Goal: Task Accomplishment & Management: Complete application form

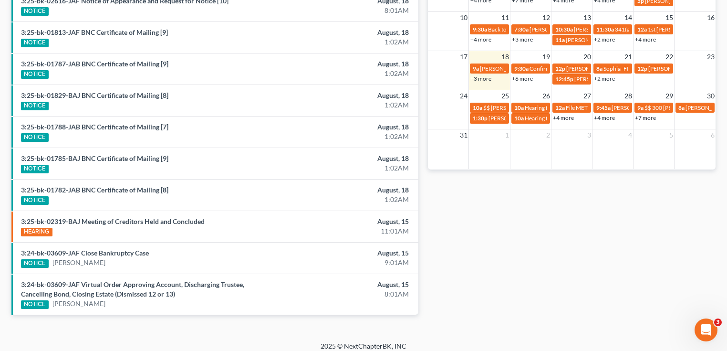
click at [483, 77] on link "+3 more" at bounding box center [481, 78] width 21 height 7
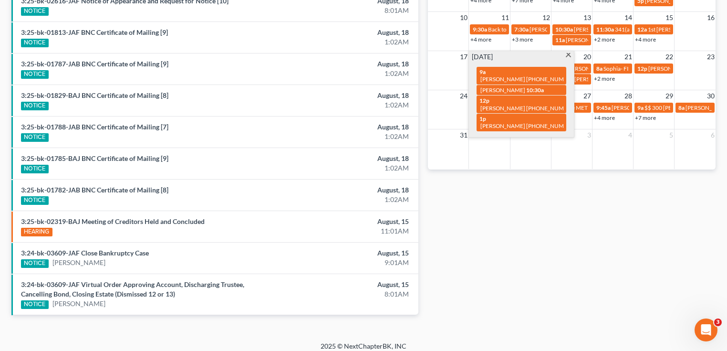
click at [492, 204] on div "Monthly Progress Bankruptcy Bankruptcy [DATE] [DATE] [DATE] [DATE] [DATE] [DATE…" at bounding box center [571, 21] width 297 height 618
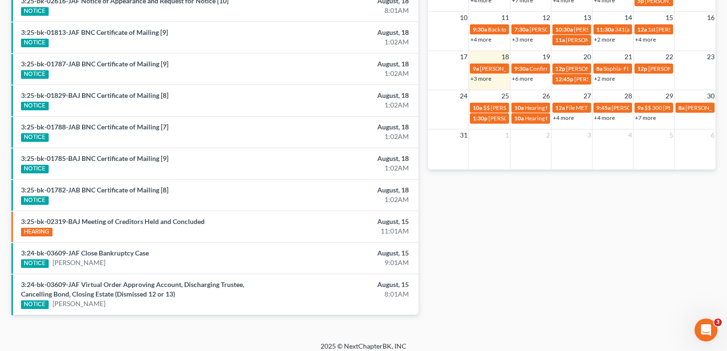
click at [604, 78] on link "+2 more" at bounding box center [604, 78] width 21 height 7
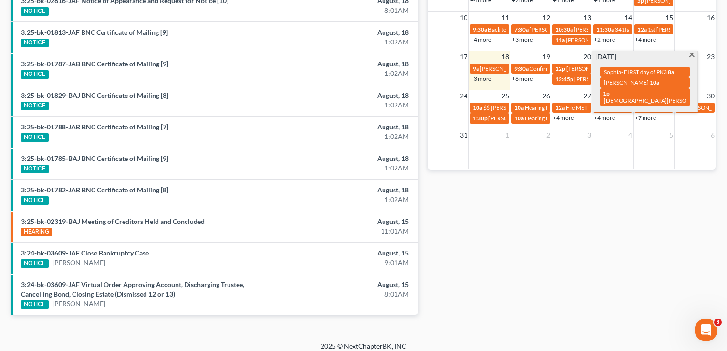
click at [601, 200] on div "Monthly Progress Bankruptcy Bankruptcy [DATE] [DATE] [DATE] [DATE] [DATE] [DATE…" at bounding box center [571, 21] width 297 height 618
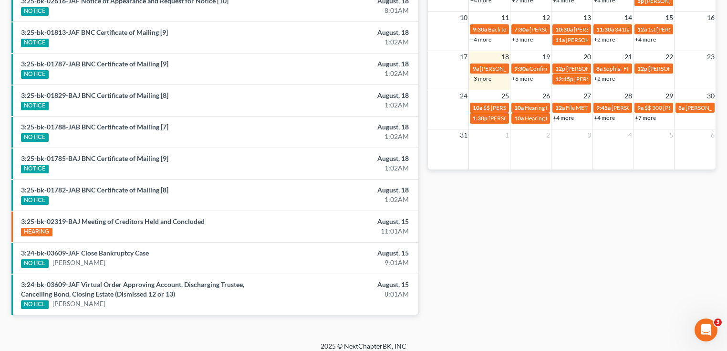
click at [486, 77] on link "+3 more" at bounding box center [481, 78] width 21 height 7
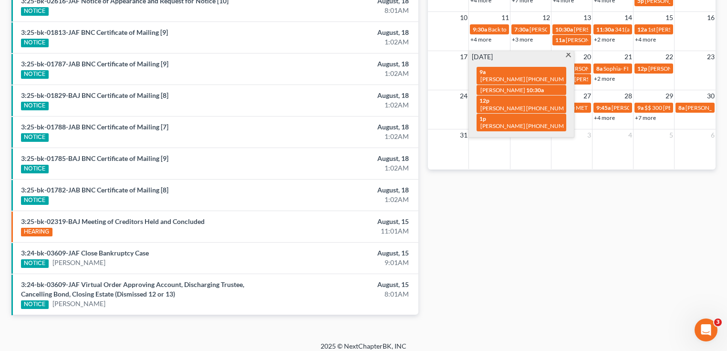
click at [524, 201] on div "Monthly Progress Bankruptcy Bankruptcy [DATE] [DATE] [DATE] [DATE] [DATE] [DATE…" at bounding box center [571, 21] width 297 height 618
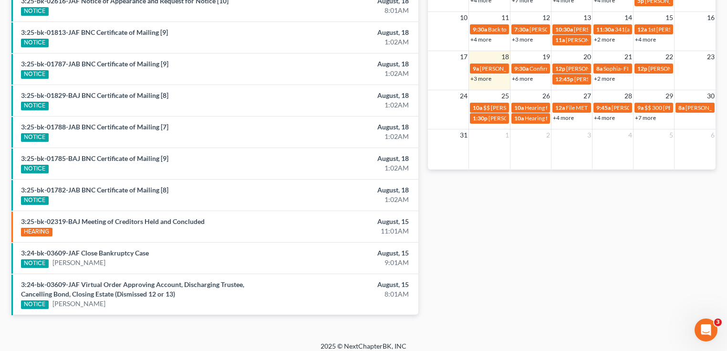
click at [485, 38] on link "+4 more" at bounding box center [481, 39] width 21 height 7
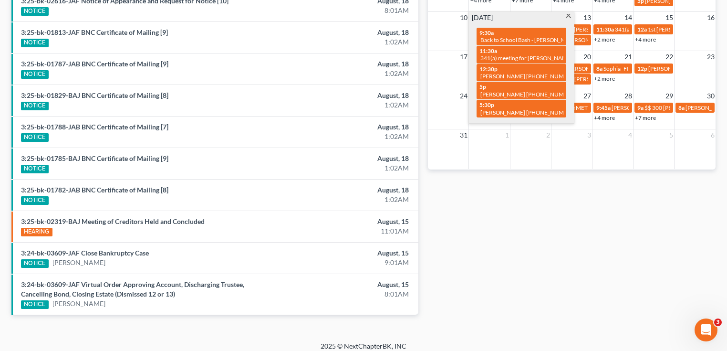
click at [535, 195] on div "Monthly Progress Bankruptcy Bankruptcy [DATE] [DATE] [DATE] [DATE] [DATE] [DATE…" at bounding box center [571, 21] width 297 height 618
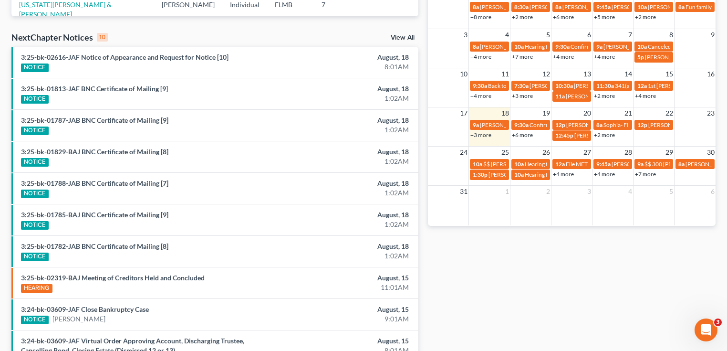
scroll to position [185, 0]
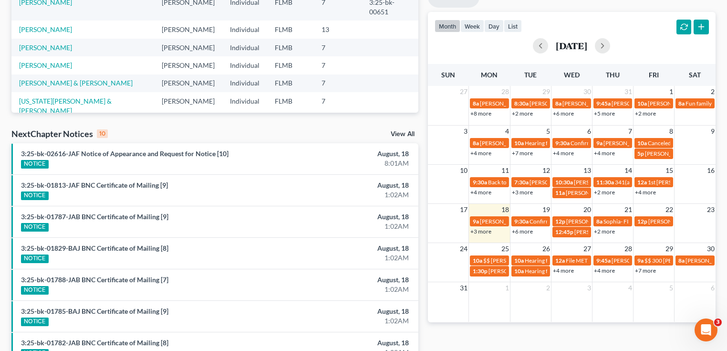
click at [482, 152] on link "+4 more" at bounding box center [481, 152] width 21 height 7
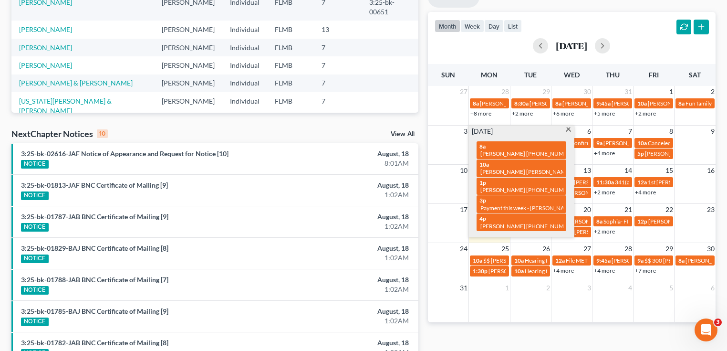
click at [514, 335] on div "Monthly Progress Bankruptcy Bankruptcy [DATE] [DATE] [DATE] [DATE] [DATE] [DATE…" at bounding box center [571, 174] width 297 height 618
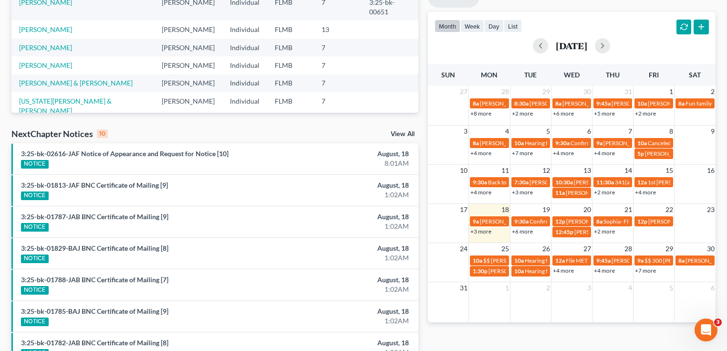
click at [487, 190] on link "+4 more" at bounding box center [481, 192] width 21 height 7
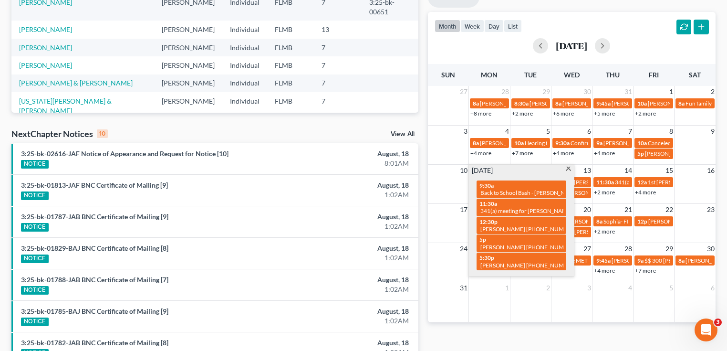
click at [487, 154] on link "+4 more" at bounding box center [481, 152] width 21 height 7
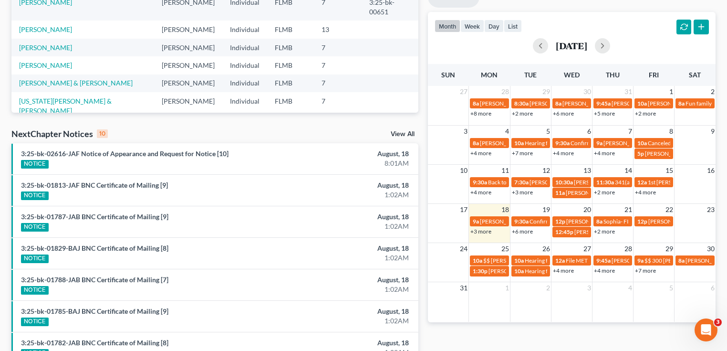
click at [506, 338] on div "Monthly Progress Bankruptcy Bankruptcy [DATE] [DATE] [DATE] [DATE] [DATE] [DATE…" at bounding box center [571, 174] width 297 height 618
click at [649, 192] on link "+4 more" at bounding box center [645, 192] width 21 height 7
click at [627, 335] on div "Monthly Progress Bankruptcy Bankruptcy [DATE] [DATE] [DATE] [DATE] [DATE] [DATE…" at bounding box center [571, 174] width 297 height 618
click at [603, 232] on link "+2 more" at bounding box center [604, 231] width 21 height 7
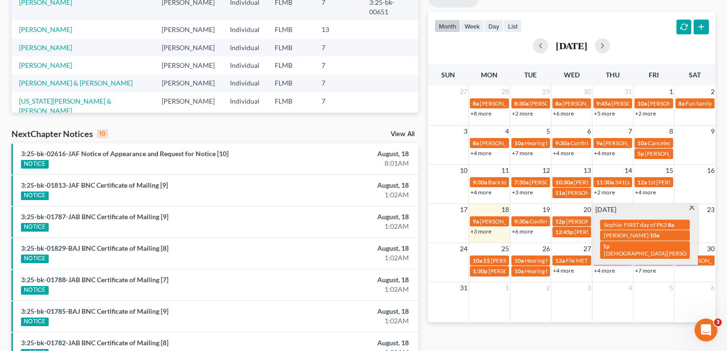
drag, startPoint x: 590, startPoint y: 343, endPoint x: 574, endPoint y: 312, distance: 34.8
click at [590, 342] on div "Monthly Progress Bankruptcy Bankruptcy [DATE] [DATE] [DATE] [DATE] [DATE] [DATE…" at bounding box center [571, 174] width 297 height 618
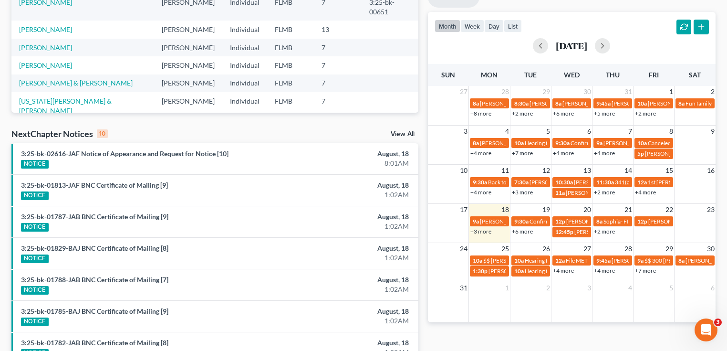
click at [526, 233] on link "+6 more" at bounding box center [522, 231] width 21 height 7
click at [479, 335] on div "Monthly Progress Bankruptcy Bankruptcy [DATE] [DATE] [DATE] [DATE] [DATE] [DATE…" at bounding box center [571, 174] width 297 height 618
click at [607, 232] on link "+2 more" at bounding box center [604, 231] width 21 height 7
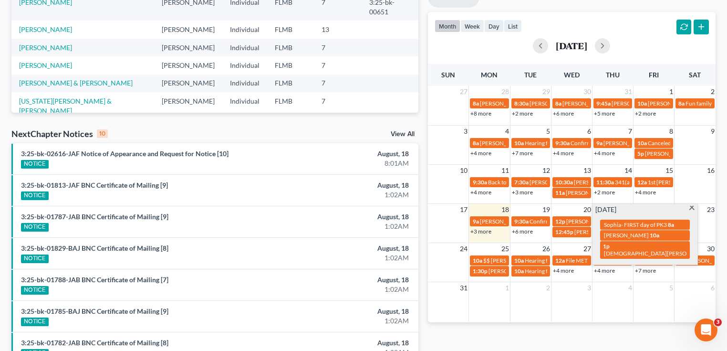
click at [590, 334] on div "Monthly Progress Bankruptcy Bankruptcy [DATE] [DATE] [DATE] [DATE] [DATE] [DATE…" at bounding box center [571, 174] width 297 height 618
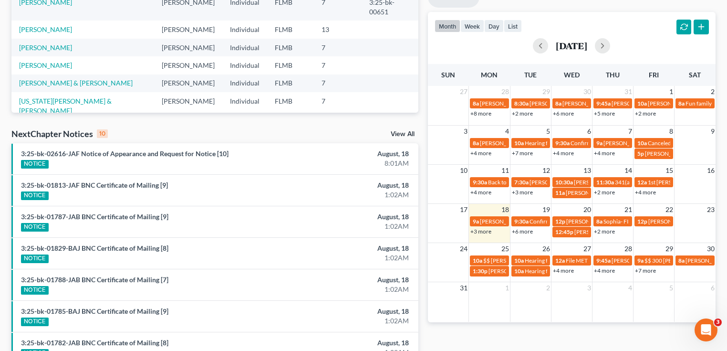
drag, startPoint x: 559, startPoint y: 342, endPoint x: 542, endPoint y: 296, distance: 49.1
click at [559, 342] on div "Monthly Progress Bankruptcy Bankruptcy [DATE] [DATE] [DATE] [DATE] [DATE] [DATE…" at bounding box center [571, 174] width 297 height 618
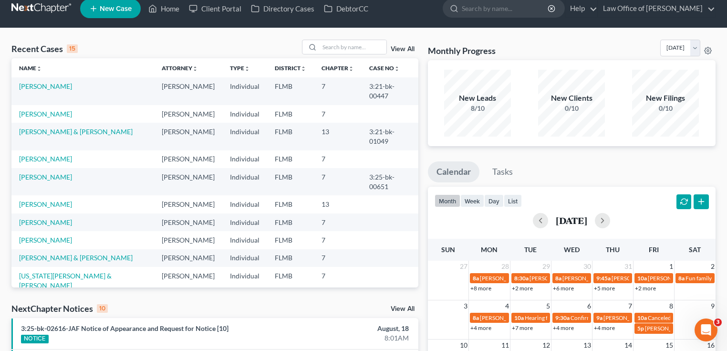
scroll to position [0, 0]
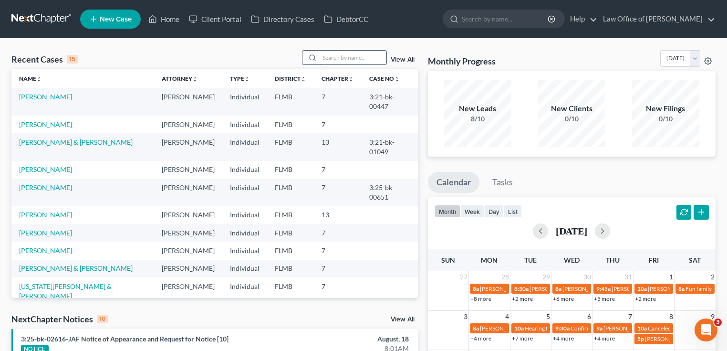
click at [331, 58] on input "search" at bounding box center [353, 58] width 67 height 14
type input "seagroves"
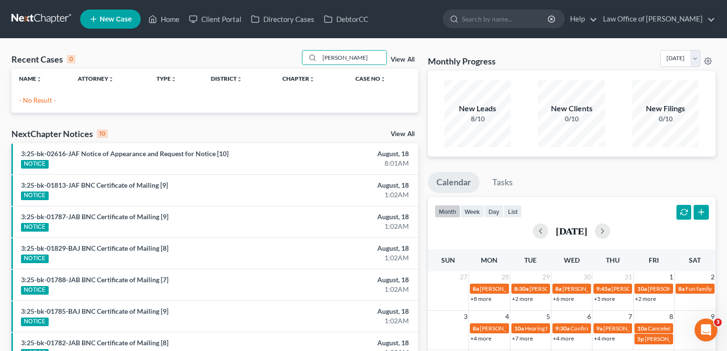
click at [178, 132] on div "NextChapter Notices 10 View All" at bounding box center [214, 135] width 407 height 15
click at [151, 118] on div "Recent Cases 0 seagroves View All Name unfold_more expand_more expand_less Atto…" at bounding box center [215, 286] width 417 height 472
click at [104, 16] on span "New Case" at bounding box center [116, 19] width 32 height 7
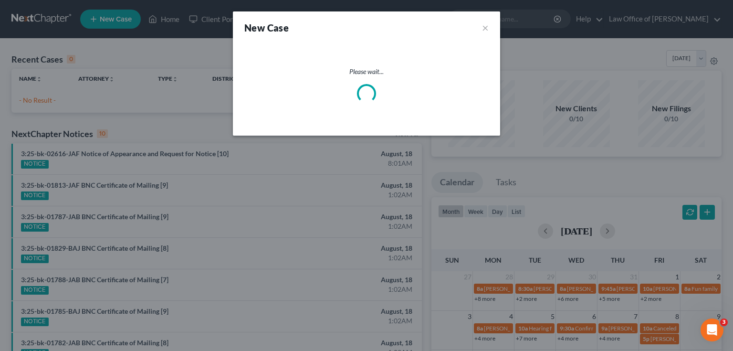
select select "15"
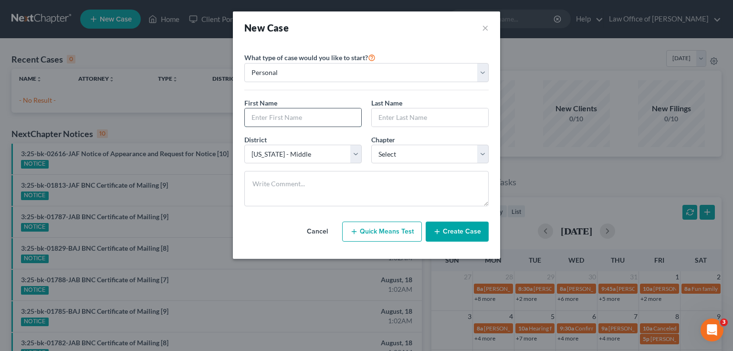
click at [296, 115] on input "text" at bounding box center [303, 117] width 116 height 18
type input "[PERSON_NAME]"
type input "Seagroves"
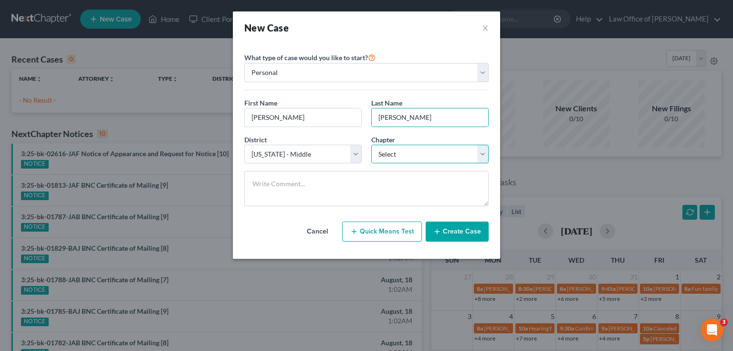
click at [416, 162] on select "Select 7 11 12 13" at bounding box center [429, 154] width 117 height 19
select select "0"
click at [371, 145] on select "Select 7 11 12 13" at bounding box center [429, 154] width 117 height 19
click at [460, 228] on button "Create Case" at bounding box center [457, 231] width 63 height 20
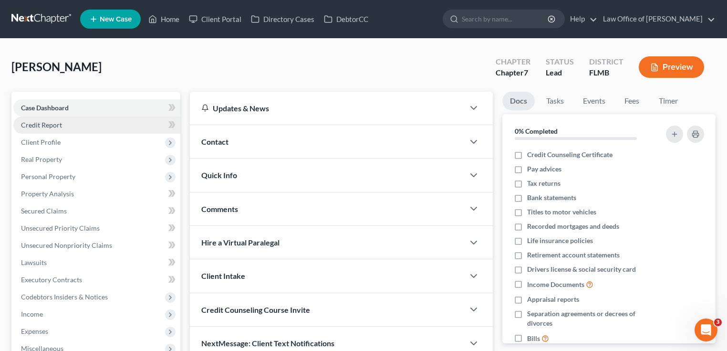
click at [58, 123] on span "Credit Report" at bounding box center [41, 125] width 41 height 8
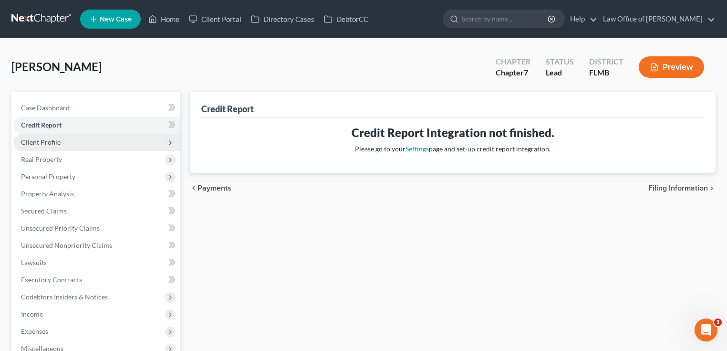
click at [62, 137] on span "Client Profile" at bounding box center [96, 142] width 167 height 17
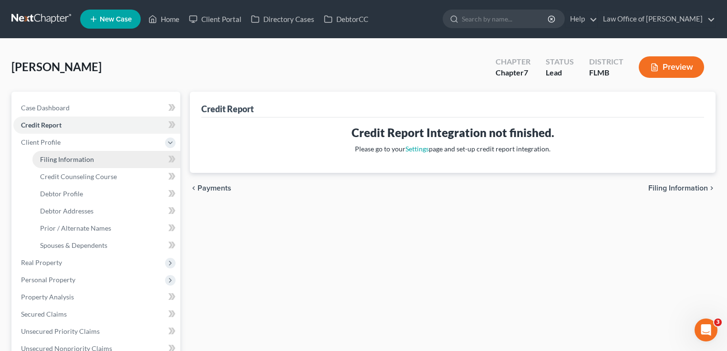
click at [56, 164] on link "Filing Information" at bounding box center [106, 159] width 148 height 17
select select "1"
select select "0"
select select "15"
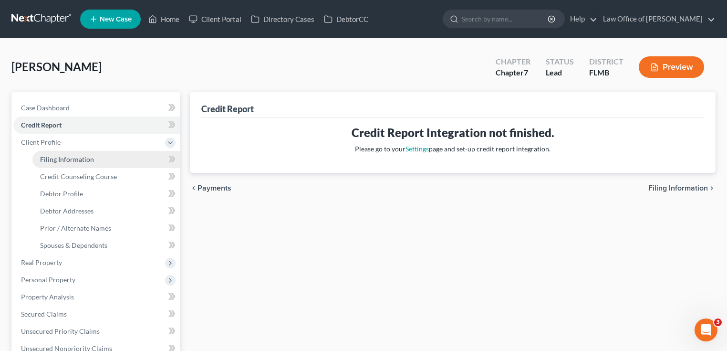
select select "0"
select select "9"
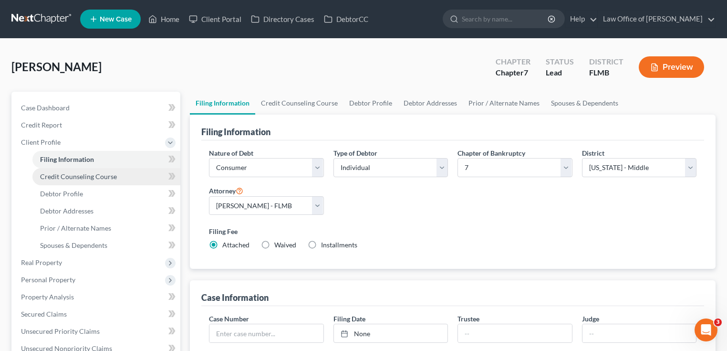
click at [64, 175] on span "Credit Counseling Course" at bounding box center [78, 176] width 77 height 8
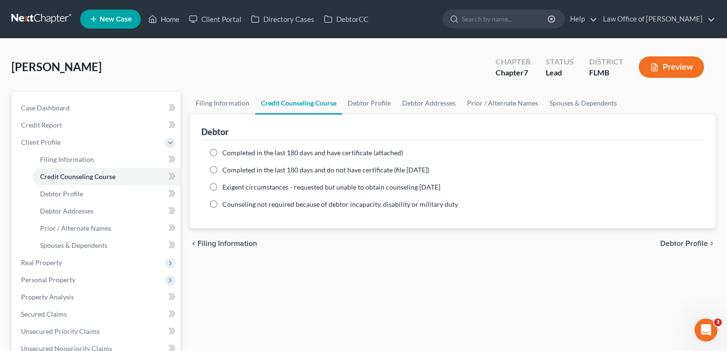
click at [277, 173] on span "Completed in the last 180 days and do not have certificate (file within 14 days)" at bounding box center [325, 170] width 207 height 8
click at [232, 171] on input "Completed in the last 180 days and do not have certificate (file within 14 days)" at bounding box center [229, 168] width 6 height 6
radio input "true"
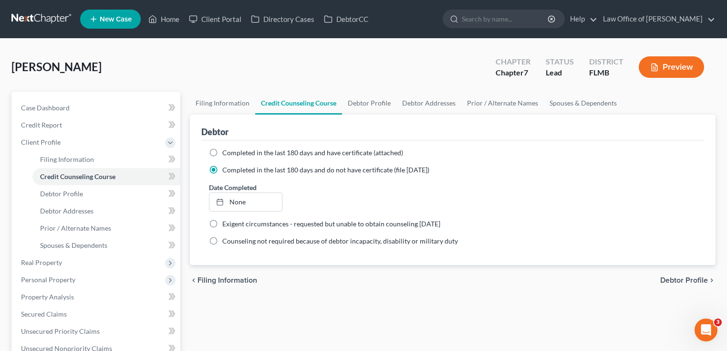
click at [278, 151] on span "Completed in the last 180 days and have certificate (attached)" at bounding box center [312, 152] width 181 height 8
click at [232, 151] on input "Completed in the last 180 days and have certificate (attached)" at bounding box center [229, 151] width 6 height 6
radio input "true"
radio input "false"
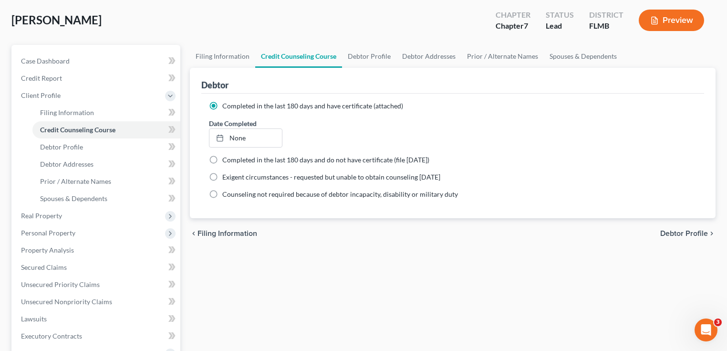
scroll to position [229, 0]
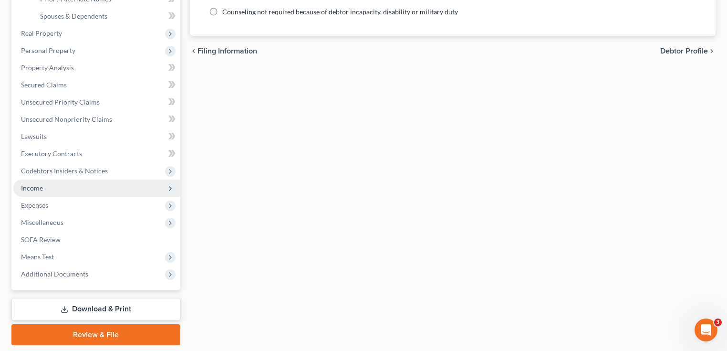
click at [52, 189] on span "Income" at bounding box center [96, 187] width 167 height 17
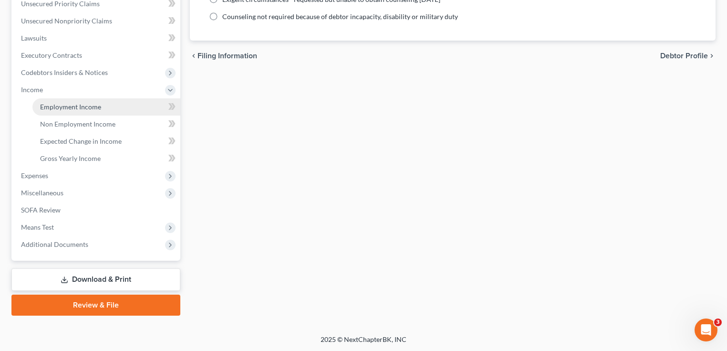
click at [76, 105] on span "Employment Income" at bounding box center [70, 107] width 61 height 8
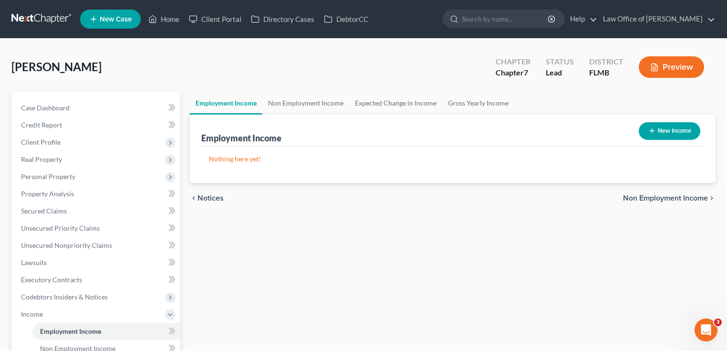
click at [666, 124] on button "New Income" at bounding box center [670, 131] width 62 height 18
select select "0"
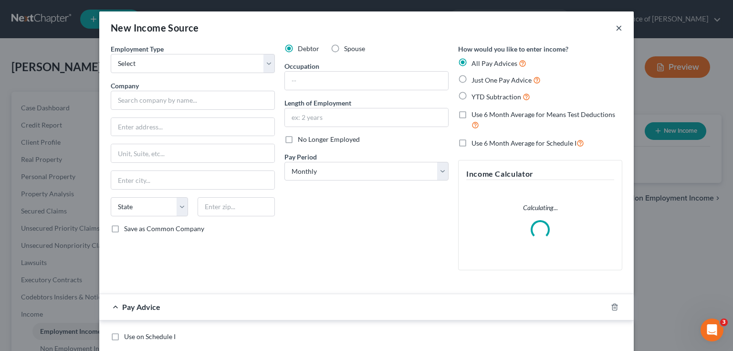
click at [616, 28] on button "×" at bounding box center [619, 27] width 7 height 11
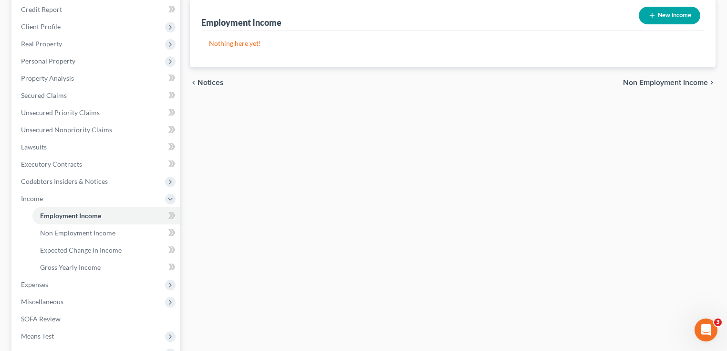
scroll to position [224, 0]
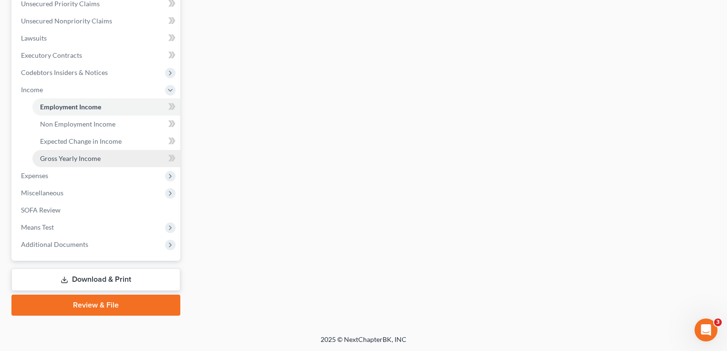
click at [65, 154] on span "Gross Yearly Income" at bounding box center [70, 158] width 61 height 8
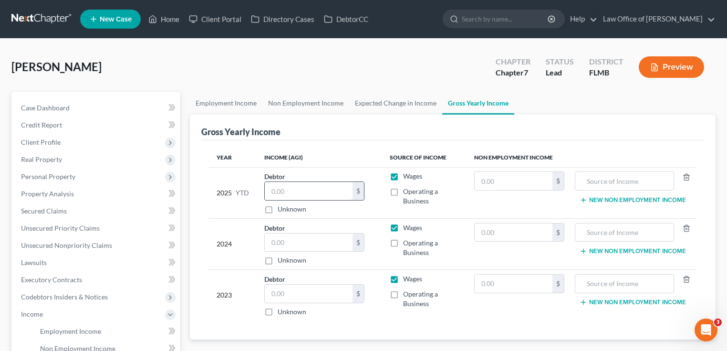
click at [308, 189] on input "text" at bounding box center [309, 191] width 88 height 18
type input "12,613"
drag, startPoint x: 313, startPoint y: 189, endPoint x: 189, endPoint y: 180, distance: 123.9
click at [189, 180] on div "Employment Income Non Employment Income Expected Change in Income Gross Yearly …" at bounding box center [452, 316] width 535 height 448
type input "12,613"
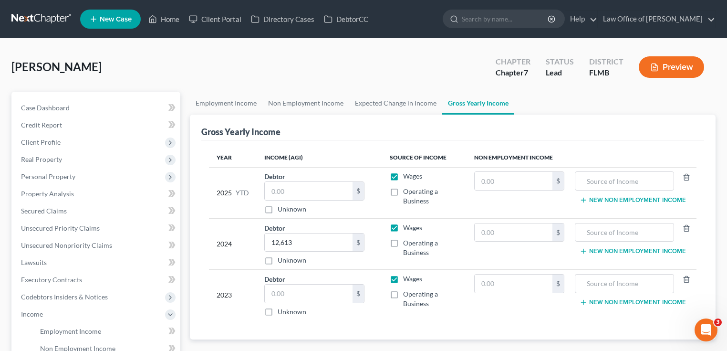
click at [294, 83] on div "Seagroves, Charles Upgraded Chapter Chapter 7 Status Lead District FLMB Preview" at bounding box center [363, 71] width 704 height 42
click at [304, 187] on input "text" at bounding box center [309, 191] width 88 height 18
click at [317, 56] on div "Seagroves, Charles Upgraded Chapter Chapter 7 Status Lead District FLMB Preview" at bounding box center [363, 71] width 704 height 42
click at [303, 189] on input "text" at bounding box center [309, 191] width 88 height 18
type input "10,446.15"
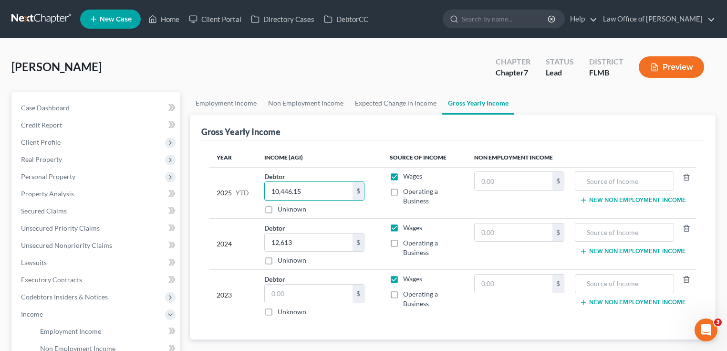
click at [398, 68] on div "Seagroves, Charles Upgraded Chapter Chapter 7 Status Lead District FLMB Preview" at bounding box center [363, 71] width 704 height 42
click at [80, 137] on span "Client Profile" at bounding box center [96, 142] width 167 height 17
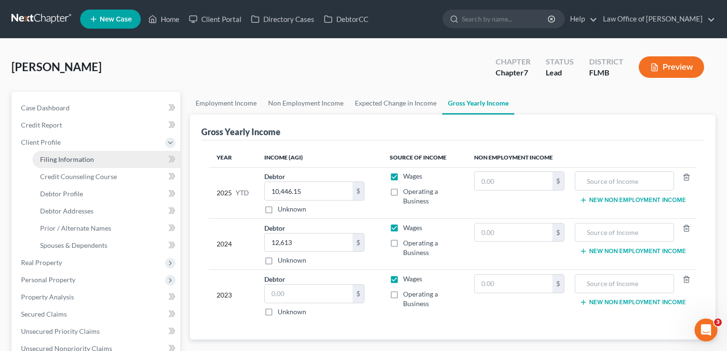
click at [76, 157] on span "Filing Information" at bounding box center [67, 159] width 54 height 8
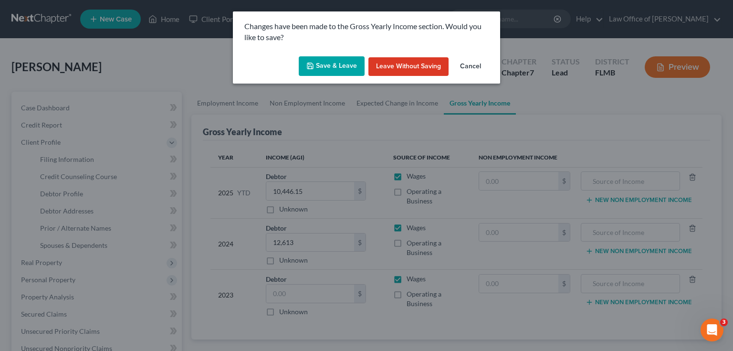
click at [343, 72] on button "Save & Leave" at bounding box center [332, 66] width 66 height 20
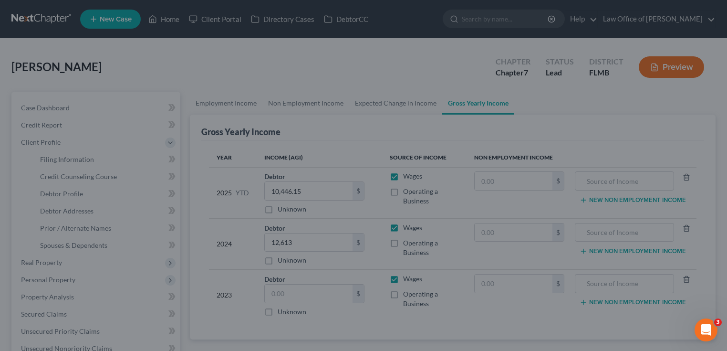
select select "1"
select select "0"
select select "15"
select select "0"
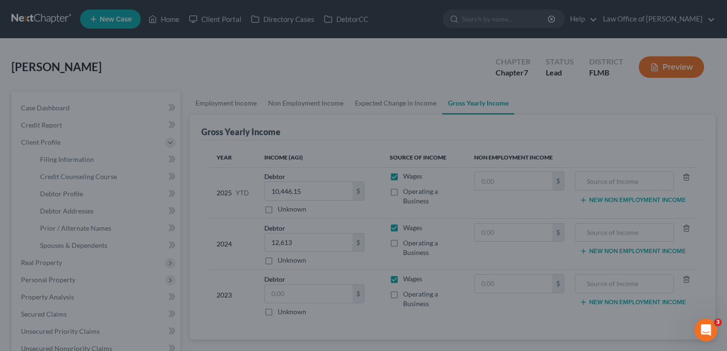
select select "9"
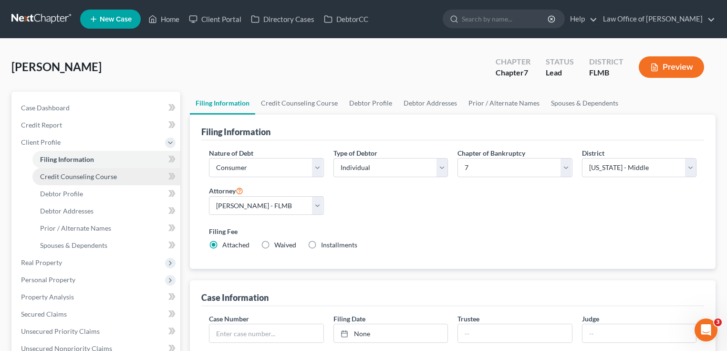
click at [78, 170] on link "Credit Counseling Course" at bounding box center [106, 176] width 148 height 17
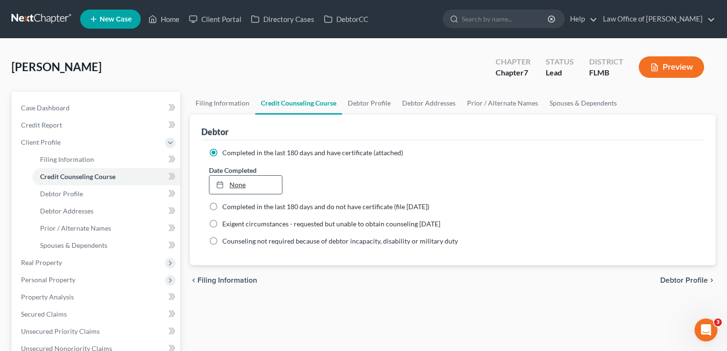
type input "[DATE]"
click at [245, 185] on link "None" at bounding box center [246, 185] width 73 height 18
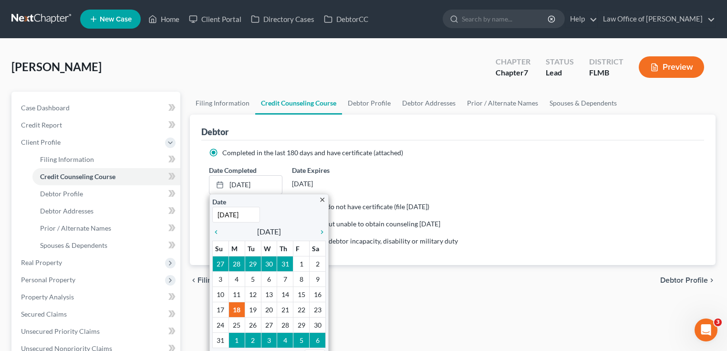
click at [431, 189] on div "Date Completed 8/18/2025 close Date 8/18/2025 Time 12:00 AM chevron_left August…" at bounding box center [452, 179] width 497 height 29
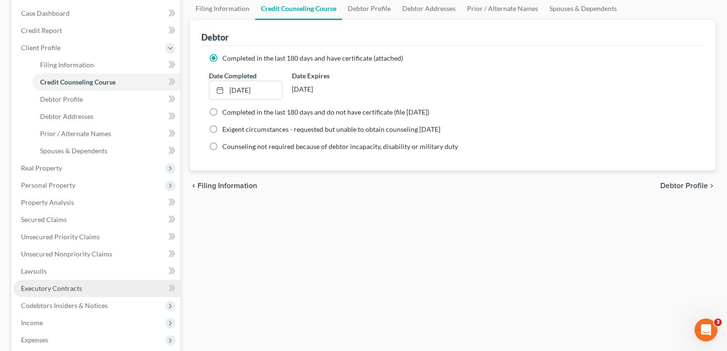
scroll to position [153, 0]
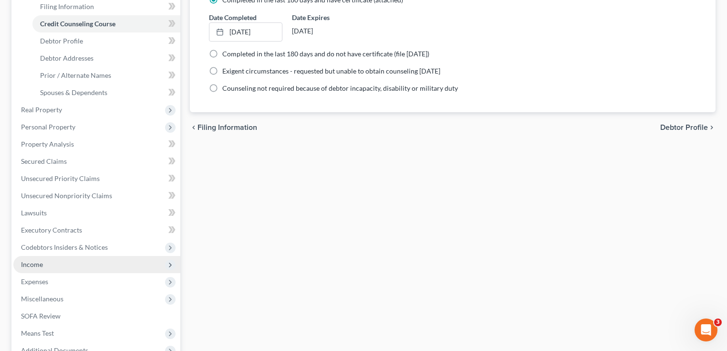
click at [41, 269] on span "Income" at bounding box center [96, 264] width 167 height 17
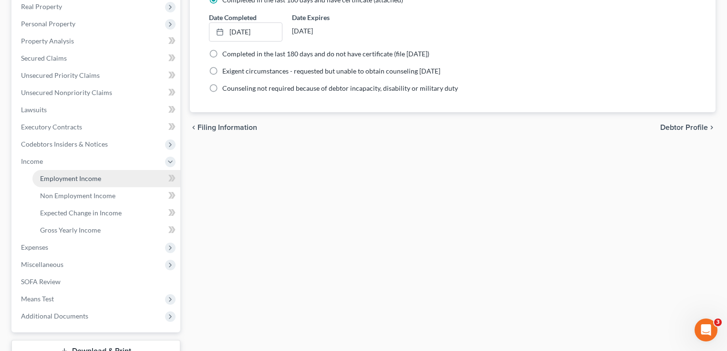
click at [92, 175] on span "Employment Income" at bounding box center [70, 178] width 61 height 8
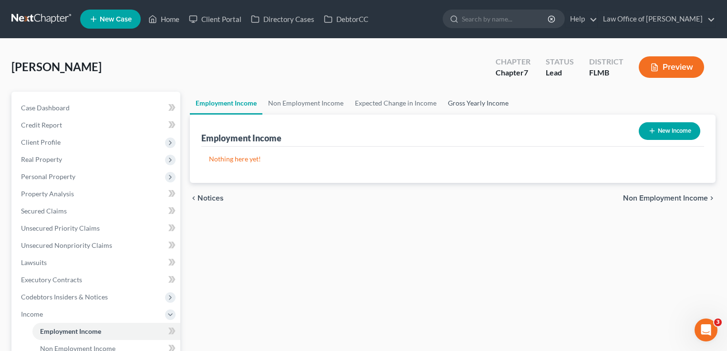
click at [462, 104] on link "Gross Yearly Income" at bounding box center [478, 103] width 72 height 23
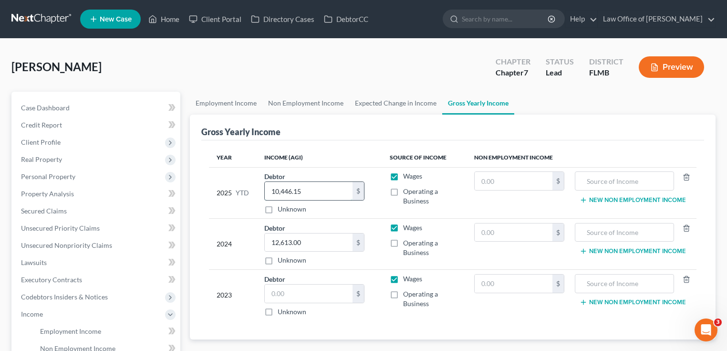
click at [323, 194] on input "10,446.15" at bounding box center [309, 191] width 88 height 18
type input "16,066.15"
click at [604, 104] on ul "Employment Income Non Employment Income Expected Change in Income Gross Yearly …" at bounding box center [453, 103] width 526 height 23
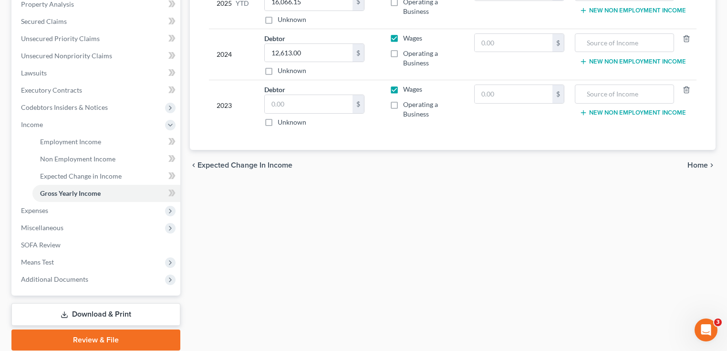
scroll to position [191, 0]
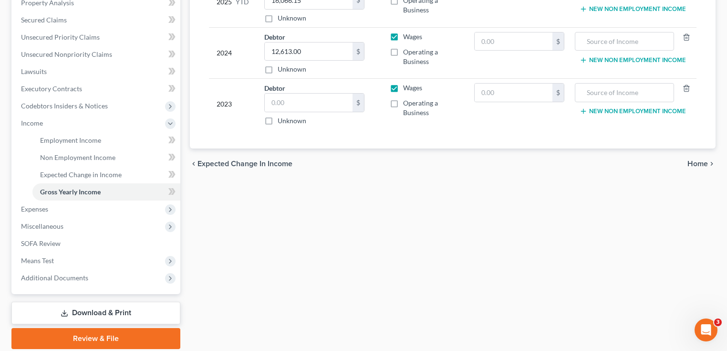
click at [331, 209] on div "Employment Income Non Employment Income Expected Change in Income Gross Yearly …" at bounding box center [452, 125] width 535 height 448
click at [293, 248] on div "Employment Income Non Employment Income Expected Change in Income Gross Yearly …" at bounding box center [452, 125] width 535 height 448
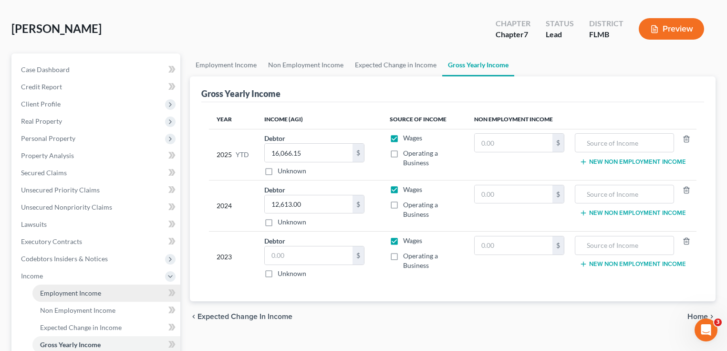
click at [63, 296] on span "Employment Income" at bounding box center [70, 293] width 61 height 8
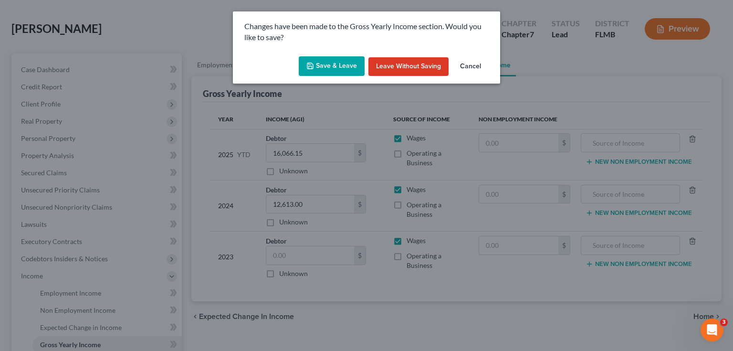
click at [325, 62] on button "Save & Leave" at bounding box center [332, 66] width 66 height 20
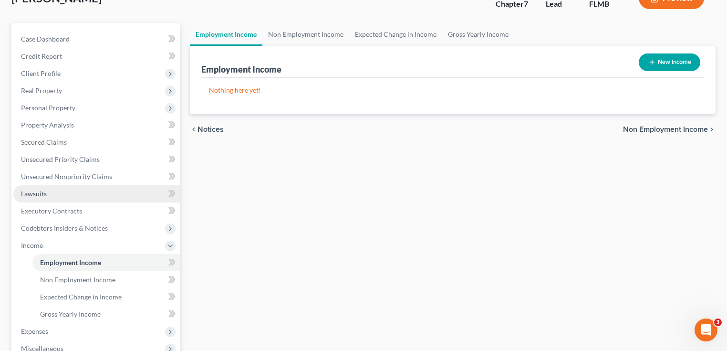
scroll to position [153, 0]
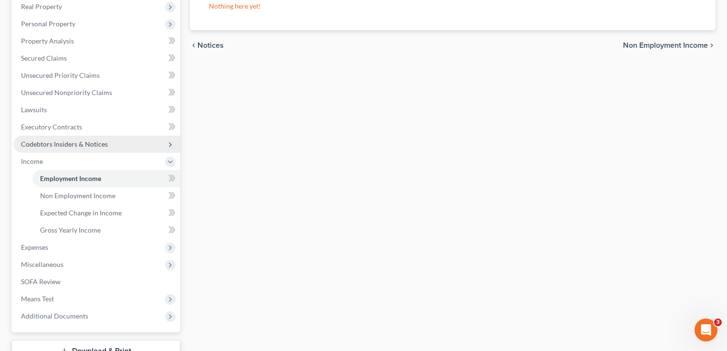
click at [63, 143] on span "Codebtors Insiders & Notices" at bounding box center [64, 144] width 87 height 8
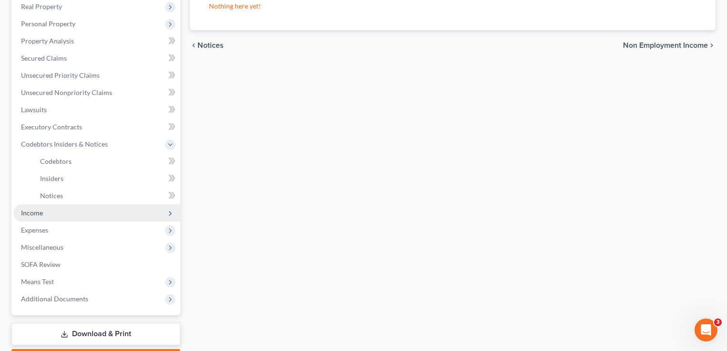
click at [40, 217] on span "Income" at bounding box center [96, 212] width 167 height 17
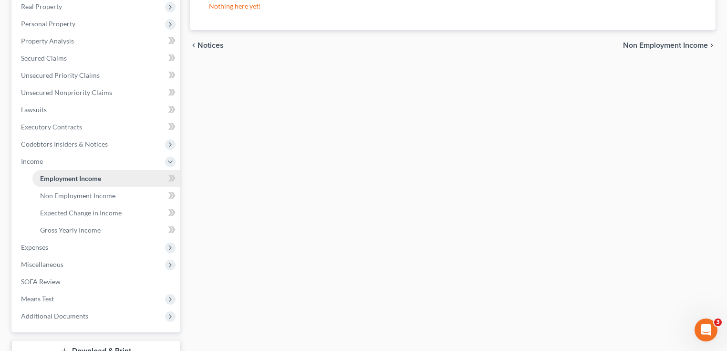
click at [63, 178] on span "Employment Income" at bounding box center [70, 178] width 61 height 8
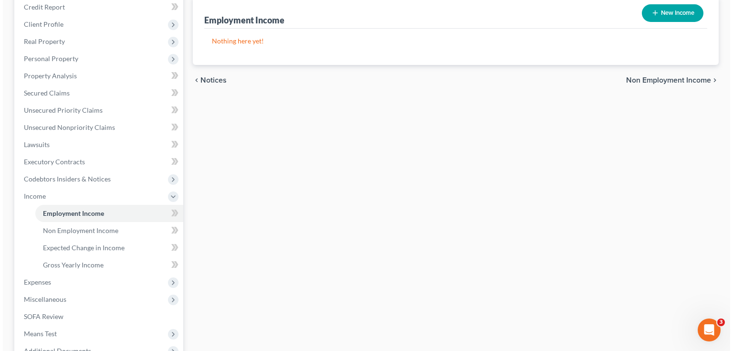
scroll to position [0, 0]
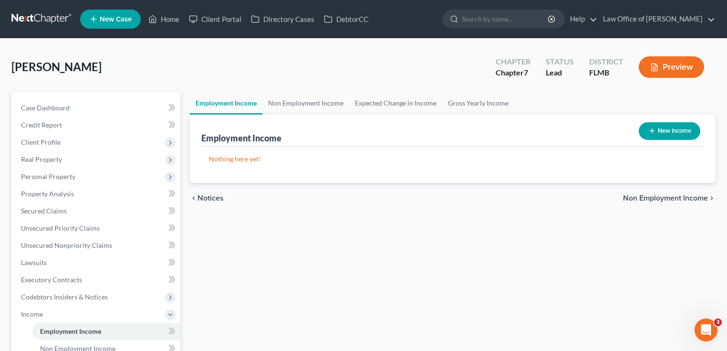
click at [665, 130] on button "New Income" at bounding box center [670, 131] width 62 height 18
select select "0"
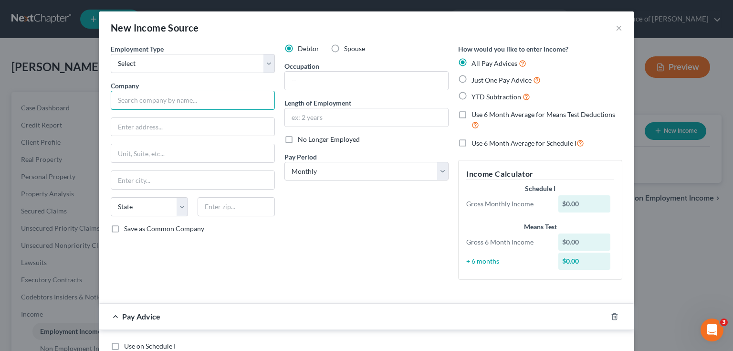
click at [199, 98] on input "text" at bounding box center [193, 100] width 164 height 19
type input "Atkinson Shoe Repair"
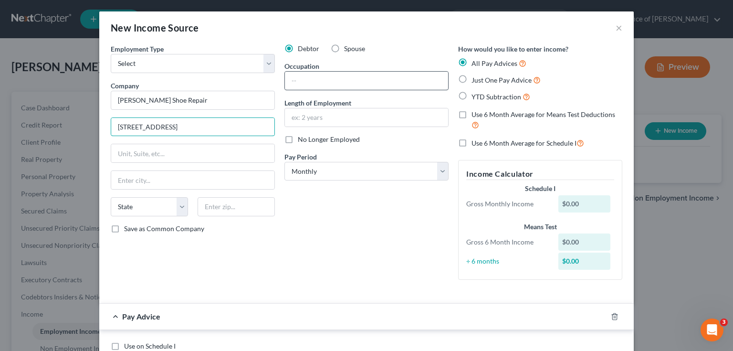
type input "1245 South 3rd St"
click at [370, 82] on input "text" at bounding box center [366, 81] width 163 height 18
type input "W"
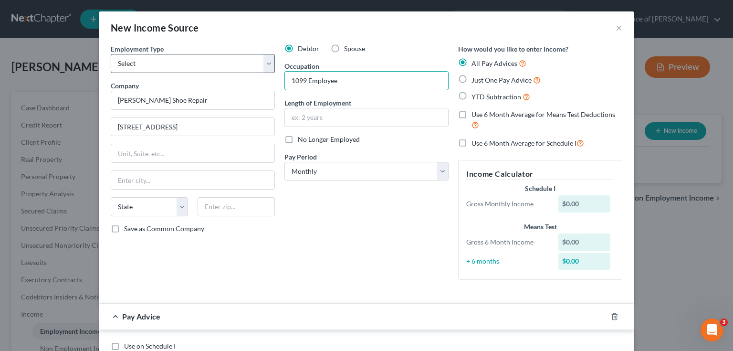
type input "1099 Employee"
click at [206, 69] on select "Select Full or Part Time Employment Self Employment" at bounding box center [193, 63] width 164 height 19
click at [346, 228] on div "Debtor Spouse Occupation 1099 Employee Length of Employment No Longer Employed …" at bounding box center [367, 165] width 174 height 243
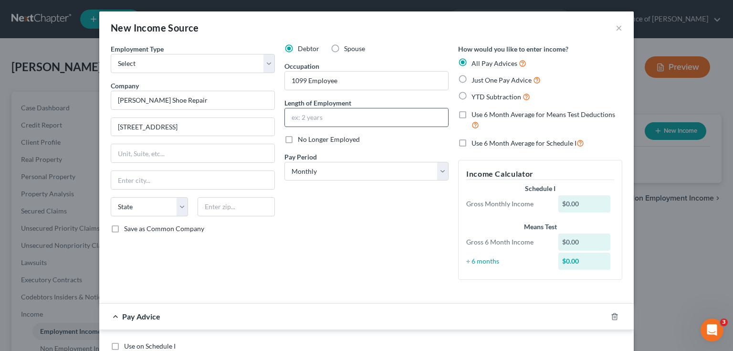
click at [332, 116] on input "text" at bounding box center [366, 117] width 163 height 18
click at [291, 219] on div "Debtor Spouse Occupation 1099 Employee Length of Employment No Longer Employed …" at bounding box center [367, 165] width 174 height 243
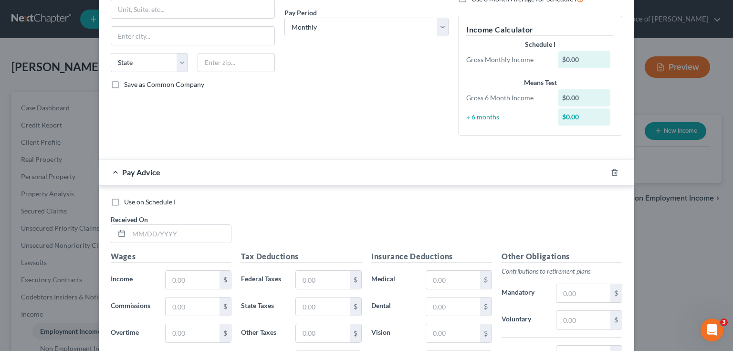
scroll to position [76, 0]
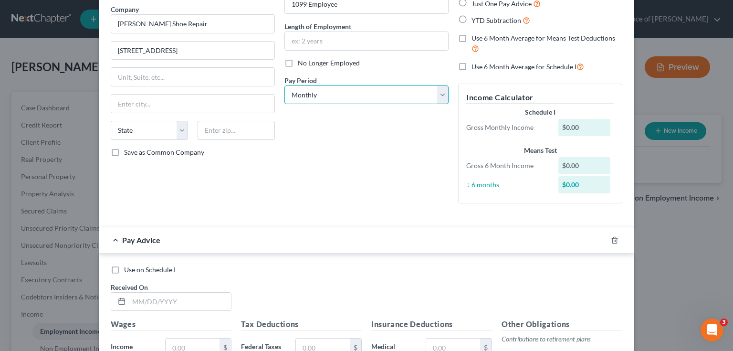
click at [347, 89] on select "Select Monthly Twice Monthly Every Other Week Weekly" at bounding box center [366, 94] width 164 height 19
click at [344, 99] on select "Select Monthly Twice Monthly Every Other Week Weekly" at bounding box center [366, 94] width 164 height 19
select select "3"
click at [284, 85] on select "Select Monthly Twice Monthly Every Other Week Weekly" at bounding box center [366, 94] width 164 height 19
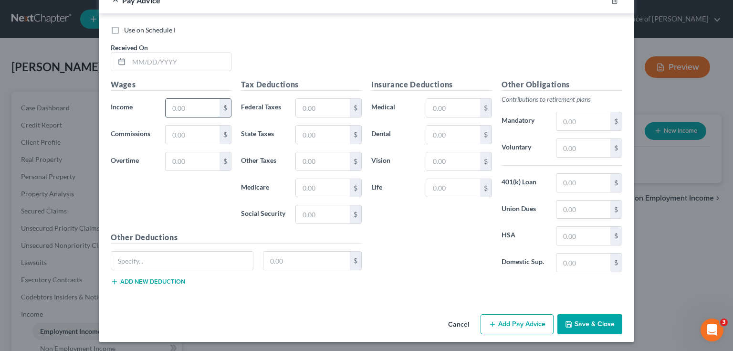
click at [188, 105] on input "text" at bounding box center [193, 108] width 54 height 18
type input "800"
click at [278, 58] on div "Use on Schedule I Received On *" at bounding box center [366, 52] width 521 height 54
click at [181, 59] on input "text" at bounding box center [180, 62] width 102 height 18
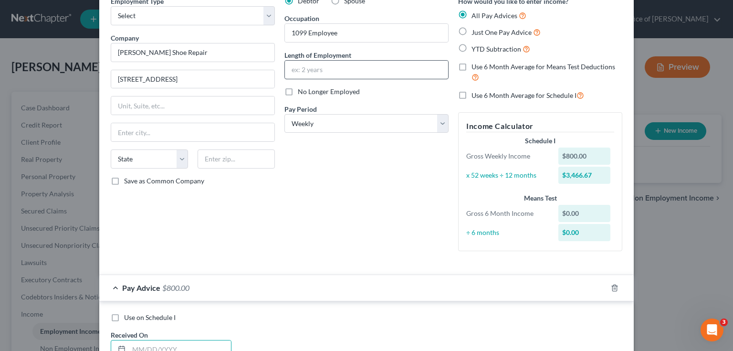
scroll to position [30, 0]
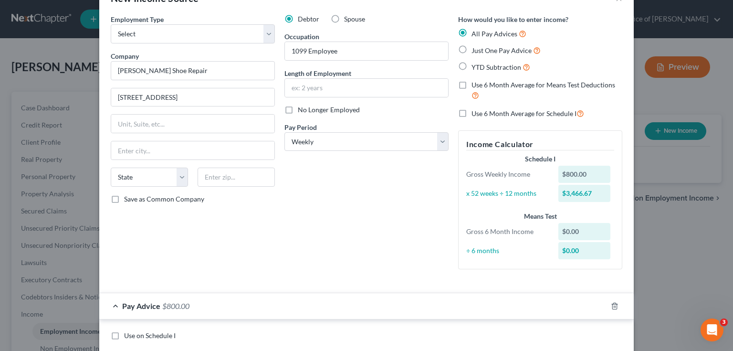
click at [472, 48] on label "Just One Pay Advice" at bounding box center [506, 50] width 69 height 11
click at [475, 48] on input "Just One Pay Advice" at bounding box center [478, 48] width 6 height 6
radio input "true"
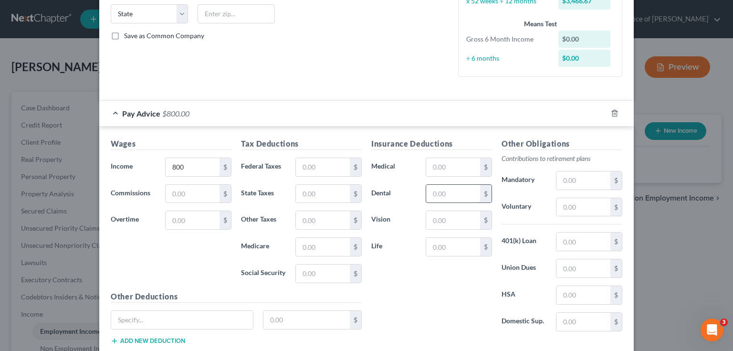
scroll to position [252, 0]
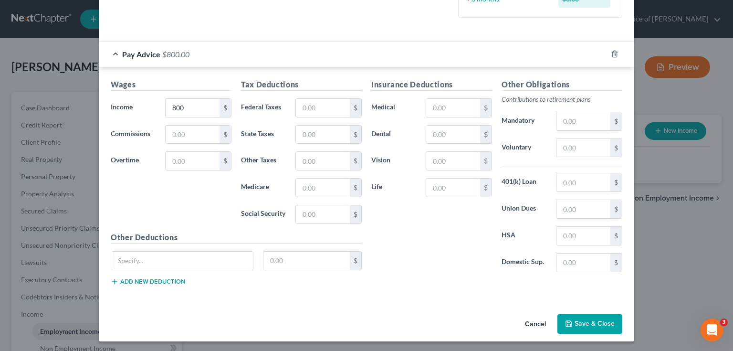
click at [592, 325] on button "Save & Close" at bounding box center [589, 324] width 65 height 20
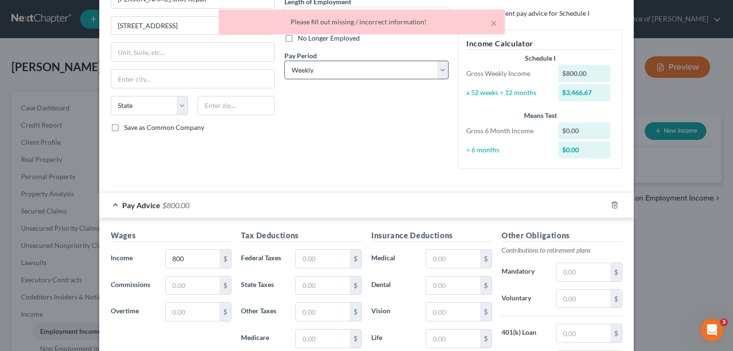
scroll to position [0, 0]
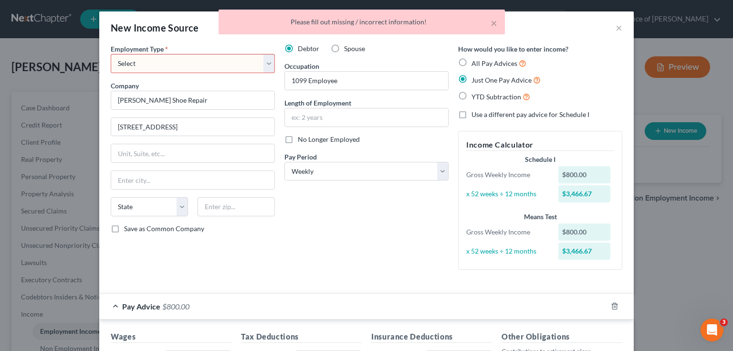
click at [206, 66] on select "Select Full or Part Time Employment Self Employment" at bounding box center [193, 63] width 164 height 19
select select "0"
click at [111, 54] on select "Select Full or Part Time Employment Self Employment" at bounding box center [193, 63] width 164 height 19
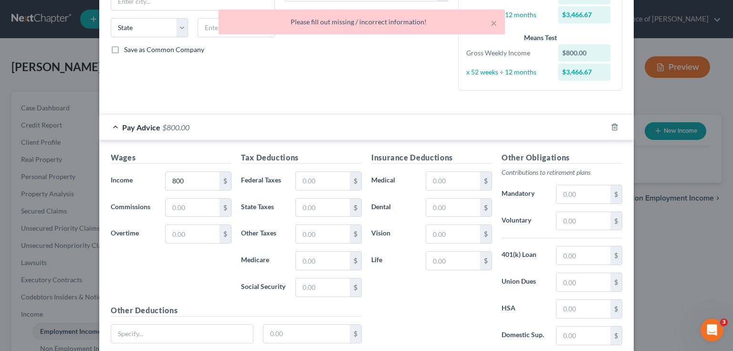
scroll to position [252, 0]
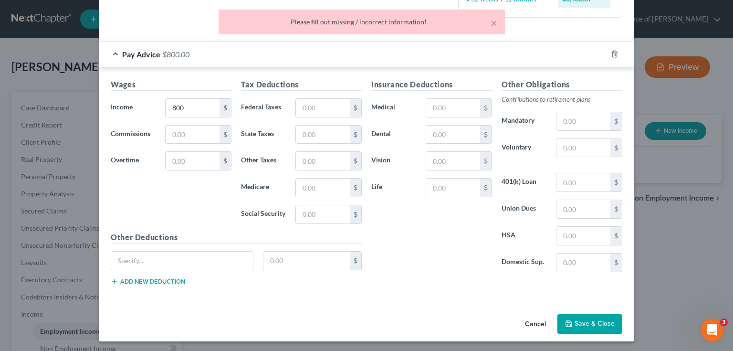
click at [593, 325] on button "Save & Close" at bounding box center [589, 324] width 65 height 20
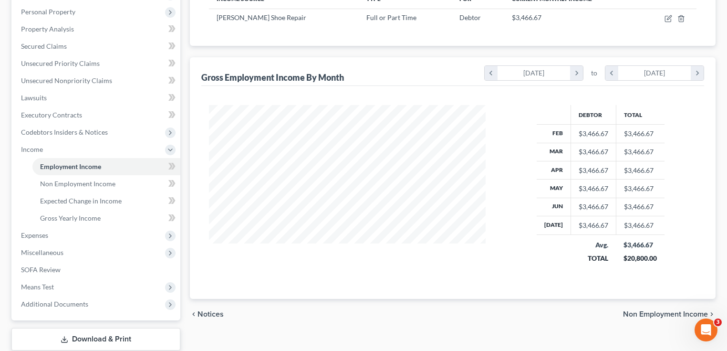
scroll to position [224, 0]
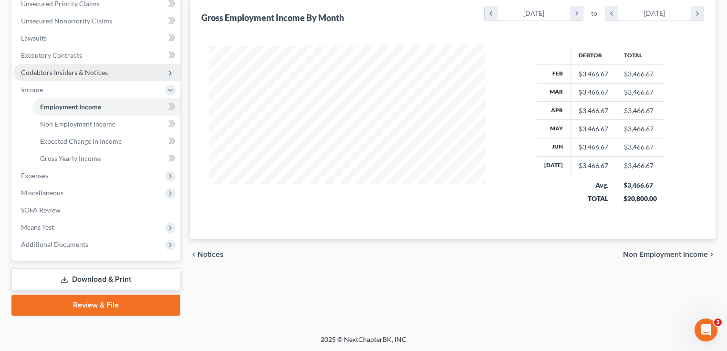
click at [64, 70] on span "Codebtors Insiders & Notices" at bounding box center [64, 72] width 87 height 8
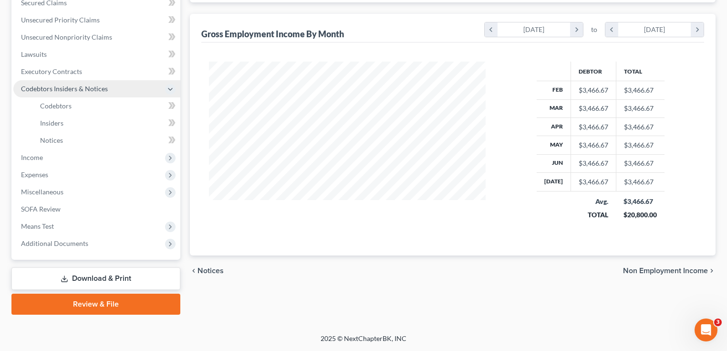
scroll to position [207, 0]
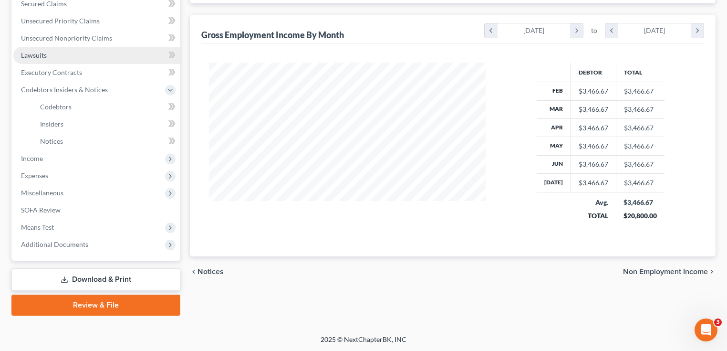
click at [62, 52] on link "Lawsuits" at bounding box center [96, 55] width 167 height 17
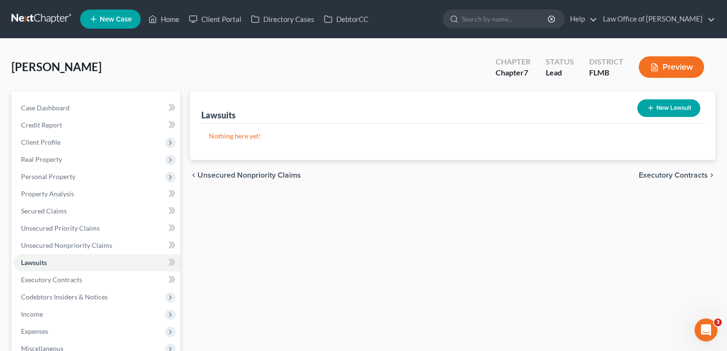
click at [648, 99] on button "New Lawsuit" at bounding box center [669, 108] width 63 height 18
select select "0"
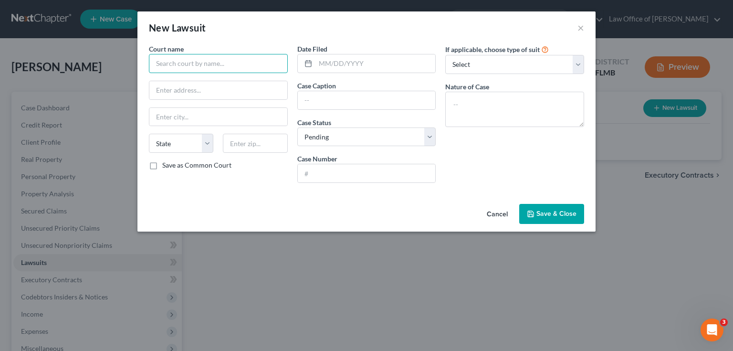
click at [191, 63] on input "text" at bounding box center [218, 63] width 139 height 19
type input "Community First Credit Union"
drag, startPoint x: 241, startPoint y: 63, endPoint x: 106, endPoint y: 60, distance: 134.6
click at [106, 60] on div "New Lawsuit × Court name * Community First Credit Union State AL AK AR AZ CA CO…" at bounding box center [366, 175] width 733 height 351
click at [266, 69] on input "Community First Credit Union" at bounding box center [218, 63] width 139 height 19
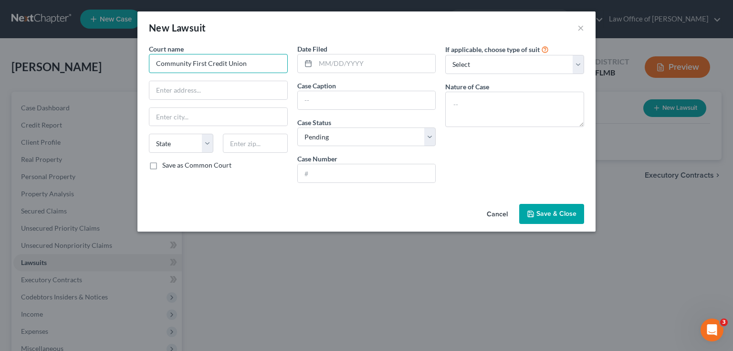
drag, startPoint x: 268, startPoint y: 65, endPoint x: 142, endPoint y: 63, distance: 126.0
click at [137, 65] on div "New Lawsuit × Court name * Community First Credit Union State AL AK AR AZ CA CO…" at bounding box center [366, 175] width 733 height 351
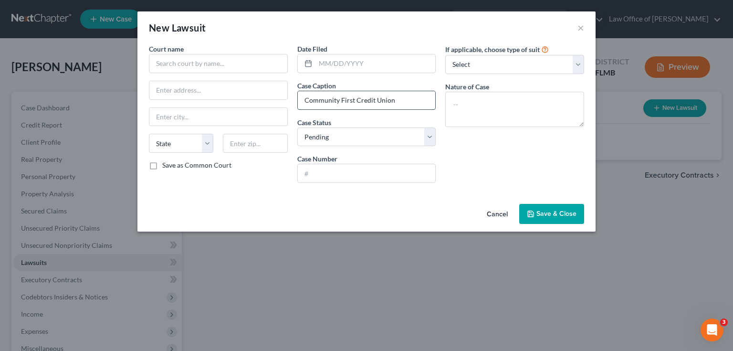
click at [413, 98] on input "Community First Credit Union" at bounding box center [367, 100] width 138 height 18
type input "Community First Credit Union vs Charles Seagroves"
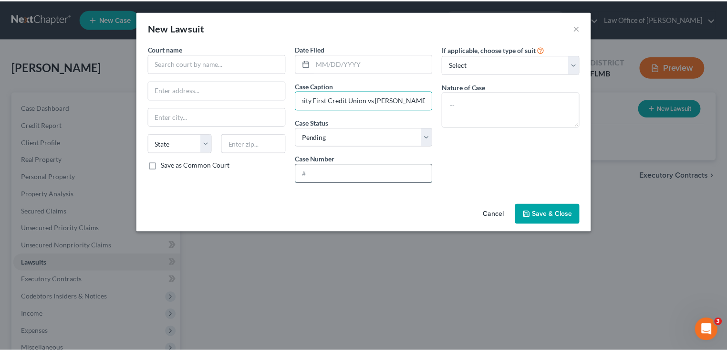
scroll to position [0, 0]
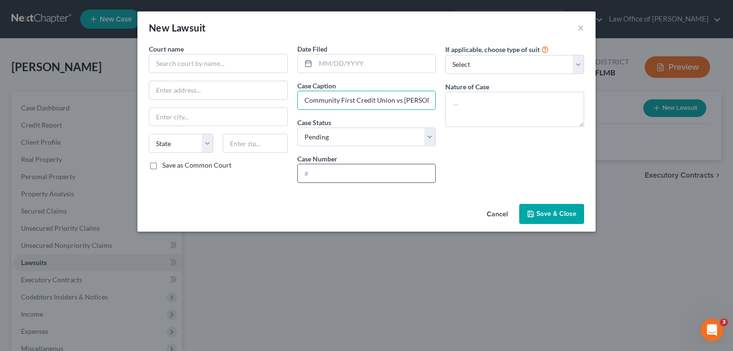
click at [356, 172] on input "text" at bounding box center [367, 173] width 138 height 18
type input "25CC000201"
click at [245, 195] on div "Court name * State AL AK AR AZ CA CO CT DE DC FL GA GU HI ID IL IN IA KS KY LA …" at bounding box center [366, 122] width 458 height 156
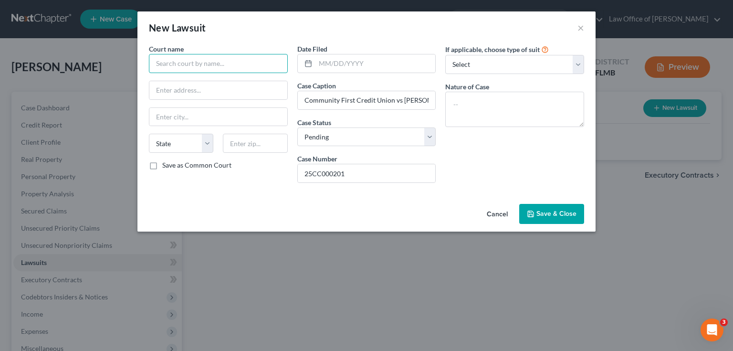
click at [227, 62] on input "text" at bounding box center [218, 63] width 139 height 19
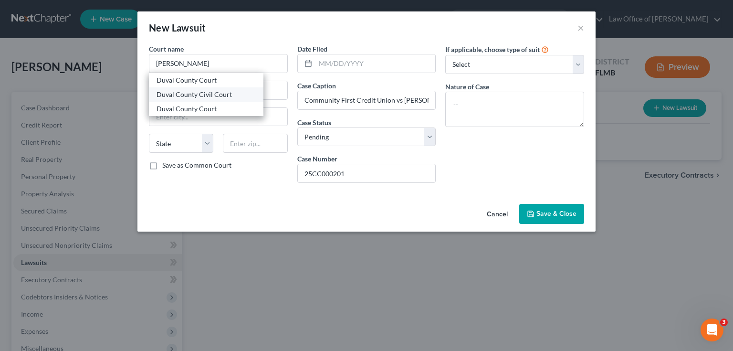
click at [213, 92] on div "Duval County Civil Court" at bounding box center [206, 95] width 99 height 10
type input "Duval County Civil Court"
type input "501 Adams Street"
type input "Jacksonville"
select select "9"
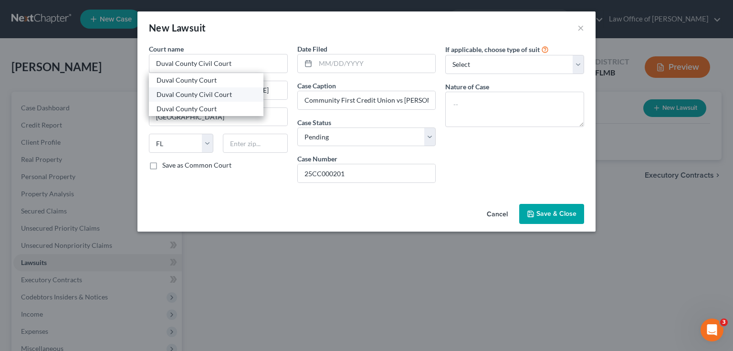
type input "32202"
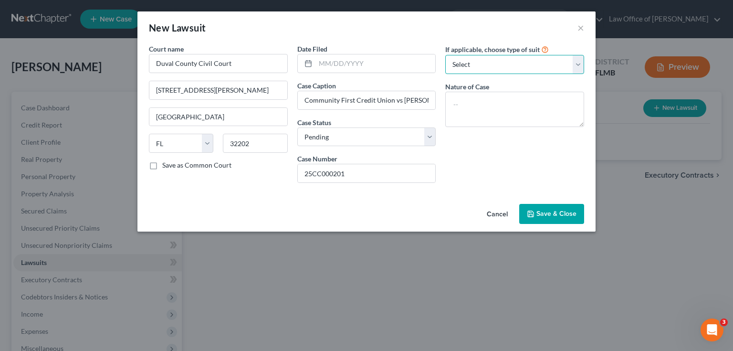
click at [472, 65] on select "Select Repossession Garnishment Foreclosure Attached, Seized, Or Levied Other" at bounding box center [514, 64] width 139 height 19
click at [393, 49] on div "Date Filed" at bounding box center [366, 58] width 139 height 29
click at [538, 207] on button "Save & Close" at bounding box center [551, 214] width 65 height 20
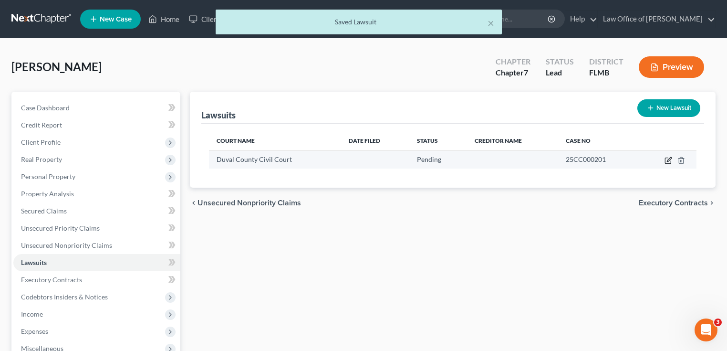
click at [668, 158] on icon "button" at bounding box center [669, 161] width 8 height 8
select select "9"
select select "0"
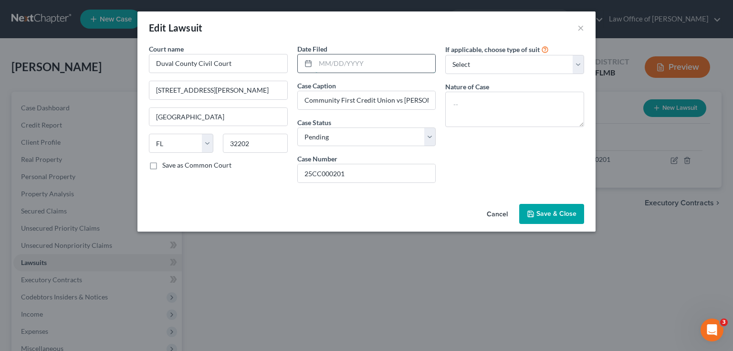
click at [363, 70] on input "text" at bounding box center [375, 63] width 120 height 18
type input "06/27/2025"
click at [569, 144] on div "If applicable, choose type of suit Select Repossession Garnishment Foreclosure …" at bounding box center [514, 117] width 148 height 147
click at [561, 211] on span "Save & Close" at bounding box center [556, 214] width 40 height 8
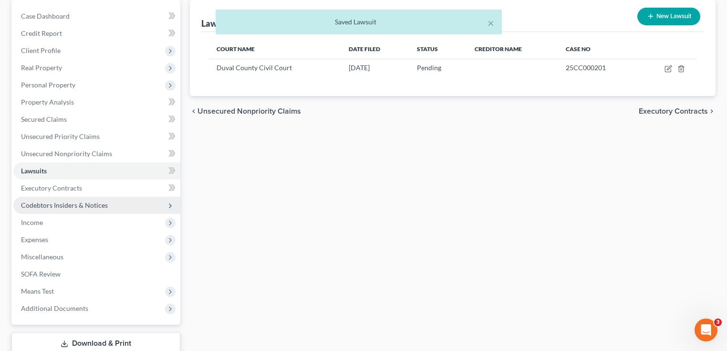
scroll to position [156, 0]
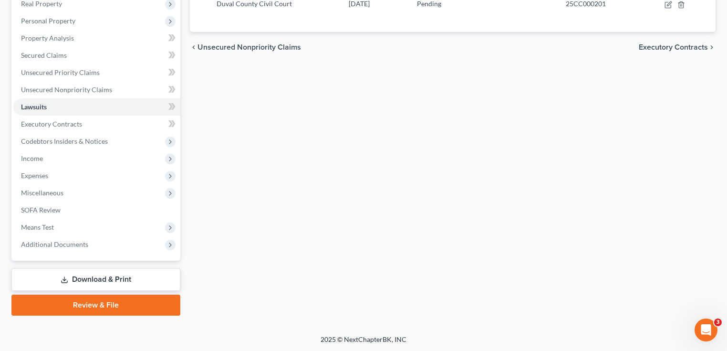
drag, startPoint x: 358, startPoint y: 231, endPoint x: 342, endPoint y: 227, distance: 17.1
click at [357, 231] on div "Lawsuits New Lawsuit Court Name Date Filed Status Creditor Name Case No Duval C…" at bounding box center [452, 125] width 535 height 379
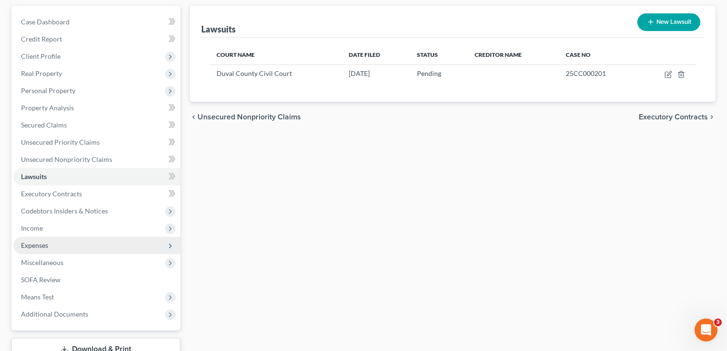
scroll to position [153, 0]
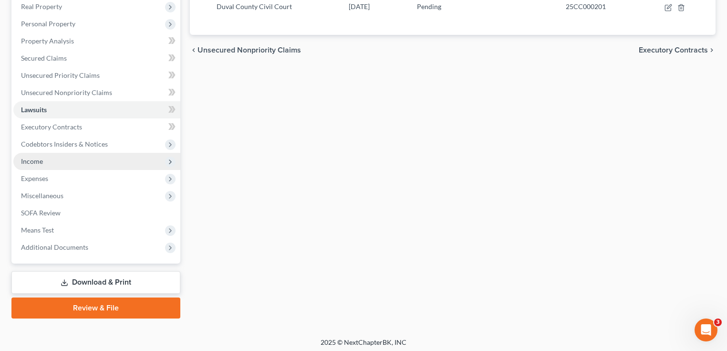
click at [50, 161] on span "Income" at bounding box center [96, 161] width 167 height 17
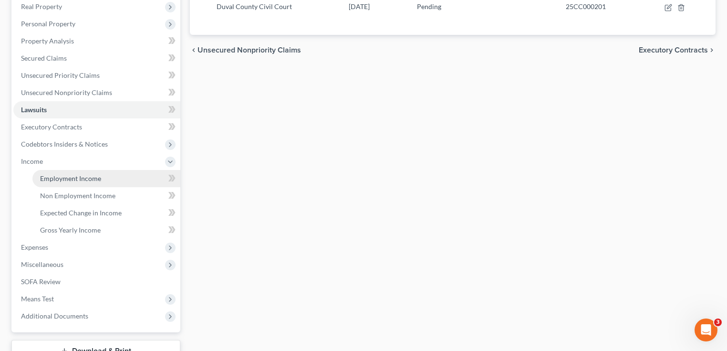
click at [68, 171] on link "Employment Income" at bounding box center [106, 178] width 148 height 17
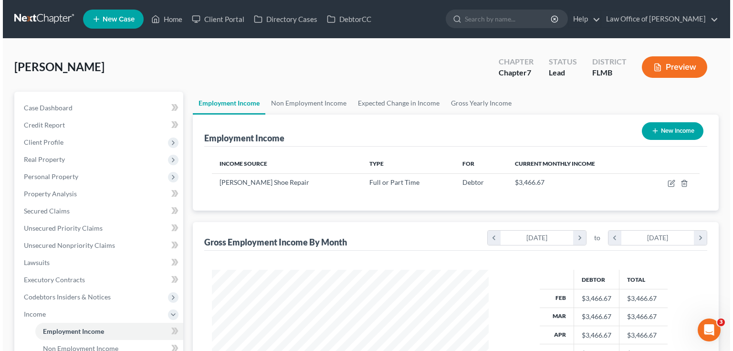
scroll to position [170, 296]
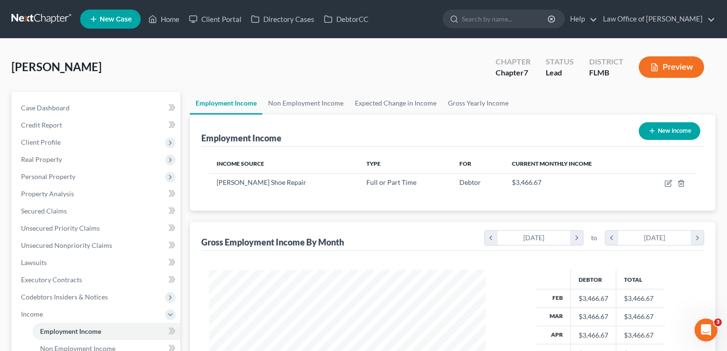
click at [663, 128] on button "New Income" at bounding box center [670, 131] width 62 height 18
select select "0"
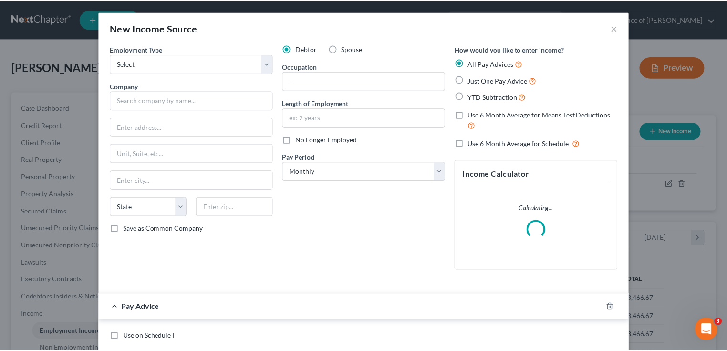
scroll to position [170, 298]
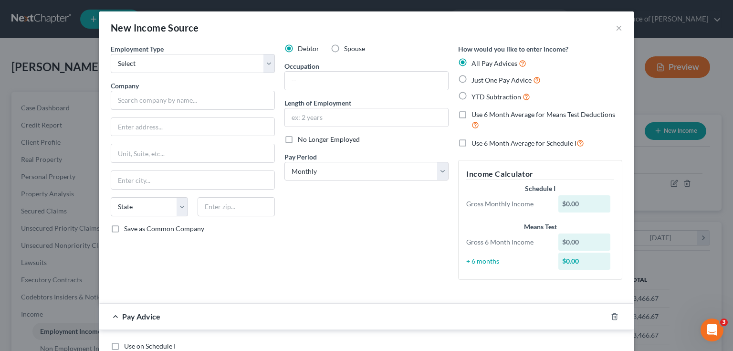
click at [404, 225] on div "Debtor Spouse Occupation Length of Employment No Longer Employed Pay Period * S…" at bounding box center [367, 165] width 174 height 243
click at [617, 28] on button "×" at bounding box center [619, 27] width 7 height 11
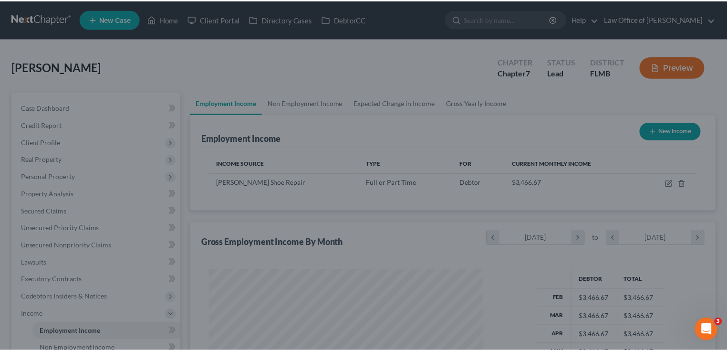
scroll to position [477063, 476938]
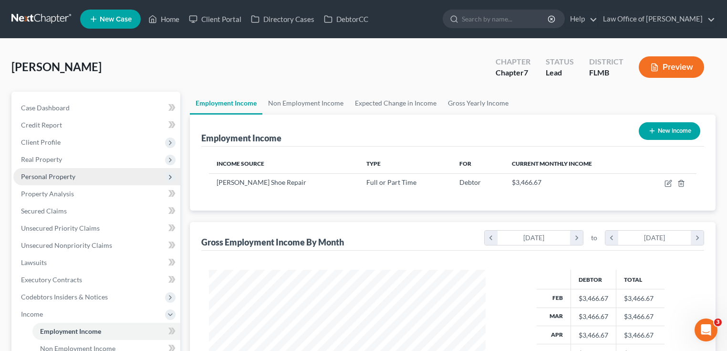
click at [85, 179] on span "Personal Property" at bounding box center [96, 176] width 167 height 17
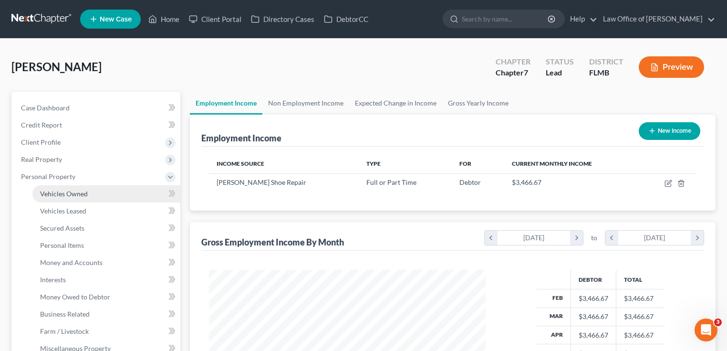
click at [88, 188] on link "Vehicles Owned" at bounding box center [106, 193] width 148 height 17
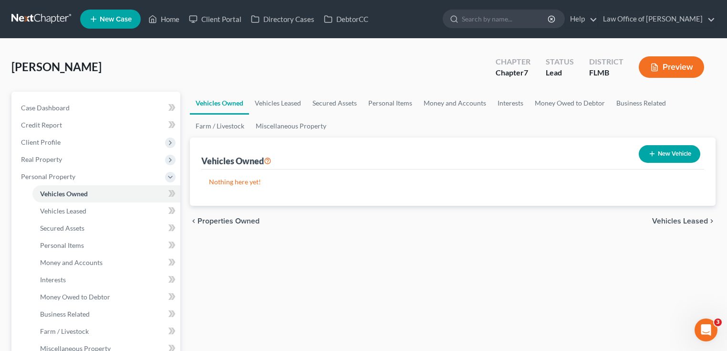
click at [285, 63] on div "Seagroves, Charles Upgraded Chapter Chapter 7 Status Lead District FLMB Preview" at bounding box center [363, 71] width 704 height 42
click at [64, 160] on span "Real Property" at bounding box center [96, 159] width 167 height 17
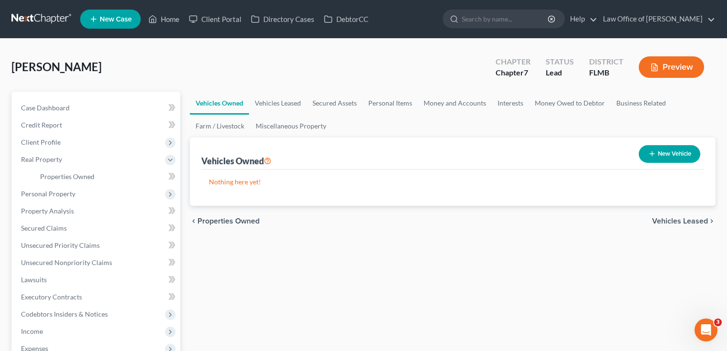
click at [258, 74] on div "Seagroves, Charles Upgraded Chapter Chapter 7 Status Lead District FLMB Preview" at bounding box center [363, 71] width 704 height 42
click at [258, 73] on div "Seagroves, Charles Upgraded Chapter Chapter 7 Status Lead District FLMB Preview" at bounding box center [363, 71] width 704 height 42
click at [262, 77] on div "Seagroves, Charles Upgraded Chapter Chapter 7 Status Lead District FLMB Preview" at bounding box center [363, 71] width 704 height 42
click at [78, 160] on span "Real Property" at bounding box center [96, 159] width 167 height 17
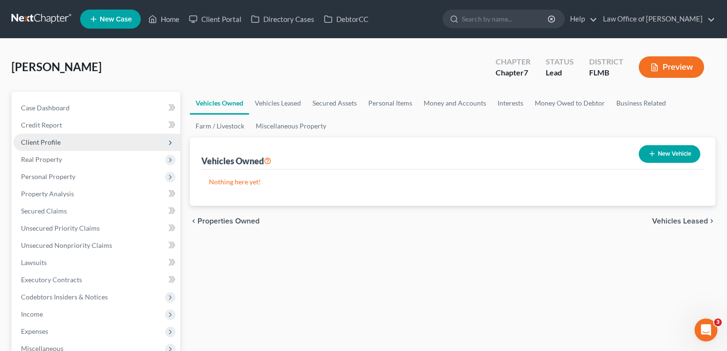
click at [63, 142] on span "Client Profile" at bounding box center [96, 142] width 167 height 17
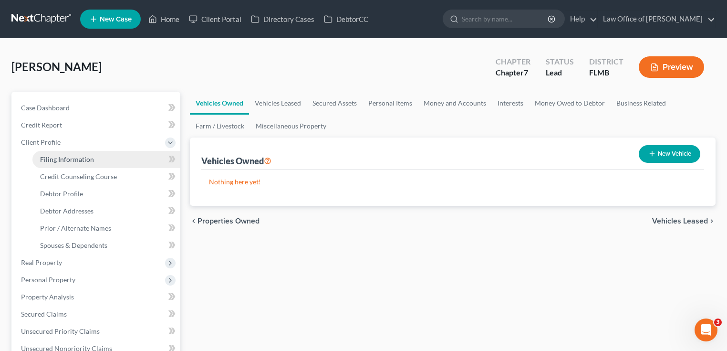
click at [70, 160] on span "Filing Information" at bounding box center [67, 159] width 54 height 8
select select "1"
select select "0"
select select "15"
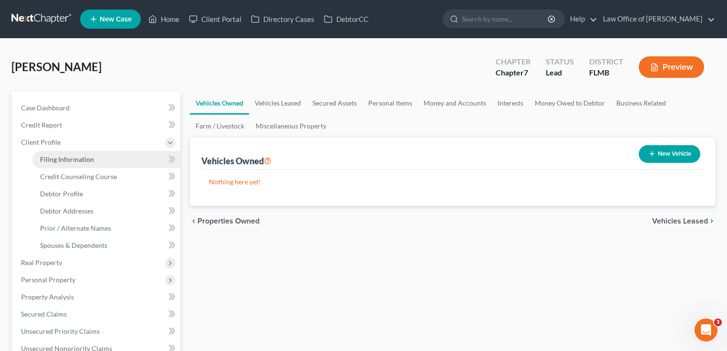
select select "0"
select select "9"
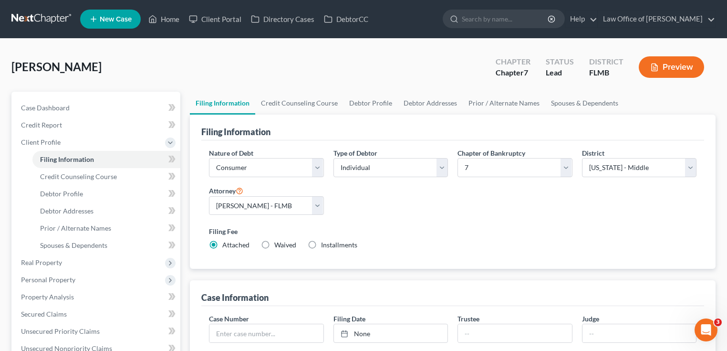
click at [314, 73] on div "Seagroves, Charles Upgraded Chapter Chapter 7 Status Lead District FLMB Preview" at bounding box center [363, 71] width 704 height 42
click at [311, 99] on link "Credit Counseling Course" at bounding box center [299, 103] width 88 height 23
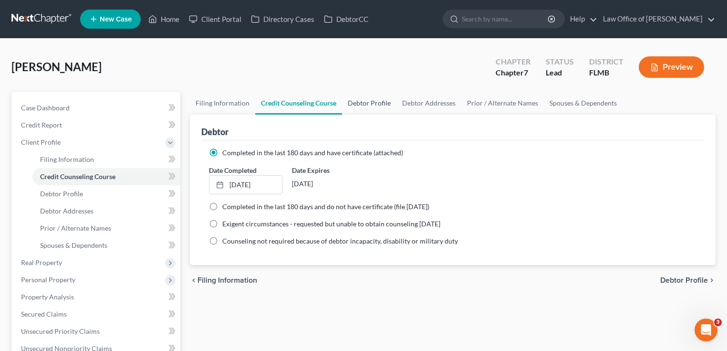
click at [367, 105] on link "Debtor Profile" at bounding box center [369, 103] width 54 height 23
select select "0"
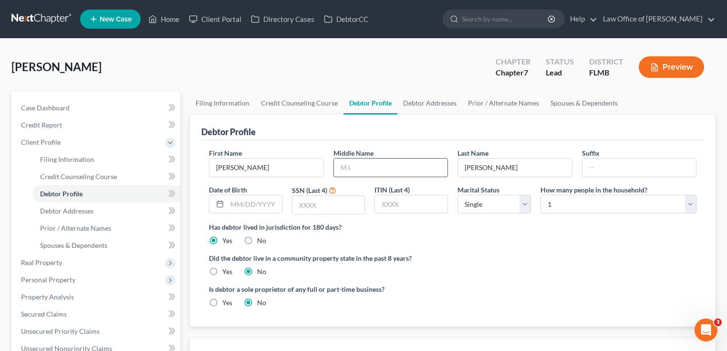
click at [400, 175] on input "text" at bounding box center [391, 167] width 114 height 18
type input "S"
click at [434, 256] on label "Did the debtor live in a community property state in the past 8 years?" at bounding box center [453, 258] width 488 height 10
click at [331, 207] on input "text" at bounding box center [329, 205] width 73 height 18
type input "1"
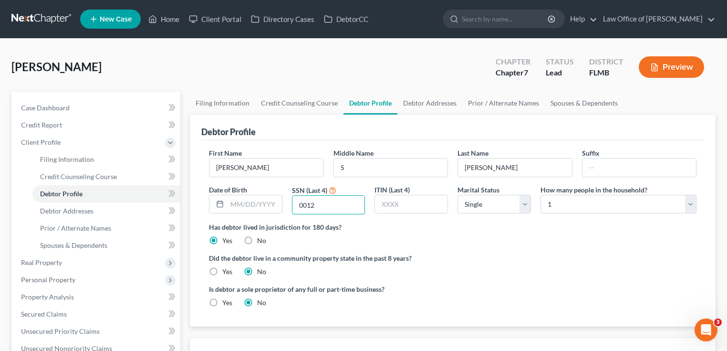
type input "0012"
click at [416, 235] on div "Has debtor lived in jurisdiction for 180 days? Yes No Debtor must reside in jur…" at bounding box center [453, 233] width 488 height 23
click at [405, 107] on link "Debtor Addresses" at bounding box center [430, 103] width 65 height 23
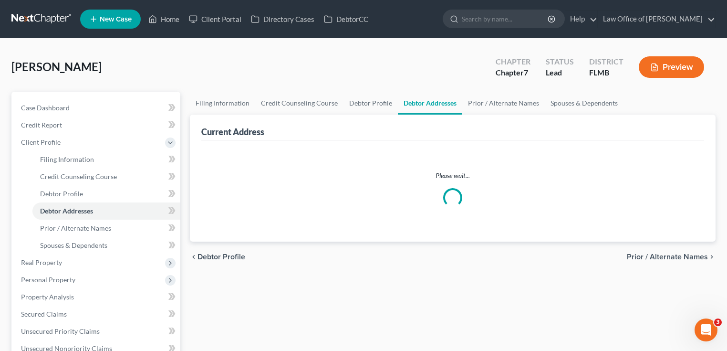
select select "0"
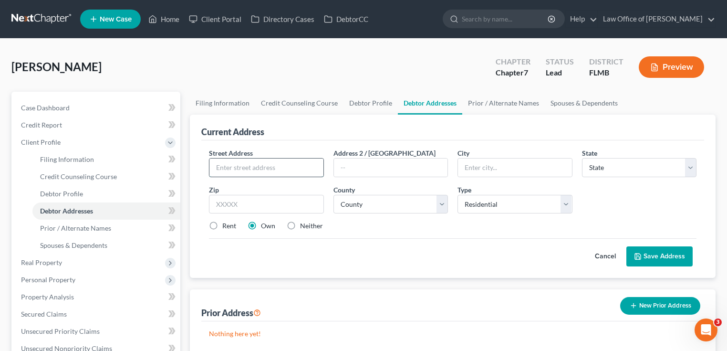
click at [264, 168] on input "text" at bounding box center [267, 167] width 114 height 18
type input "541552 Lem Turner Rd"
type input "32011"
type input "Callahan"
select select "9"
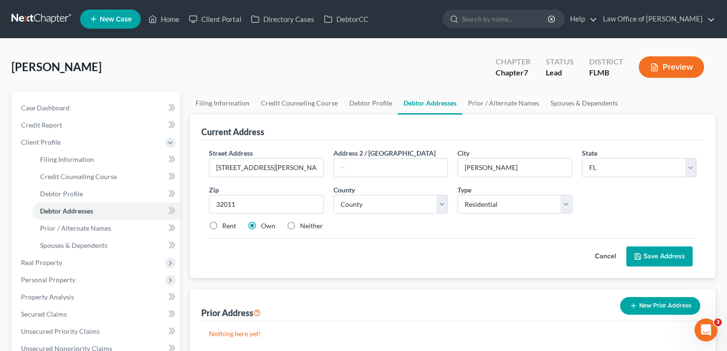
click at [268, 246] on div "Cancel Save Address" at bounding box center [453, 252] width 488 height 28
click at [300, 224] on label "Neither" at bounding box center [311, 226] width 23 height 10
click at [304, 224] on input "Neither" at bounding box center [307, 224] width 6 height 6
radio input "true"
click at [391, 207] on select "County Alachua County Baker County Bay County Bradford County Brevard County Br…" at bounding box center [391, 204] width 115 height 19
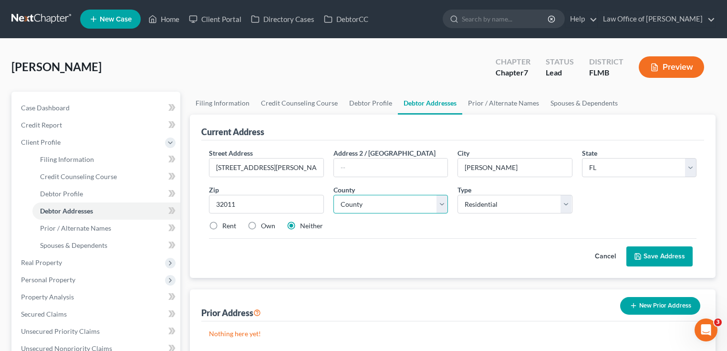
select select "14"
click at [334, 195] on select "County Alachua County Baker County Bay County Bradford County Brevard County Br…" at bounding box center [391, 204] width 115 height 19
click at [650, 252] on button "Save Address" at bounding box center [660, 256] width 66 height 20
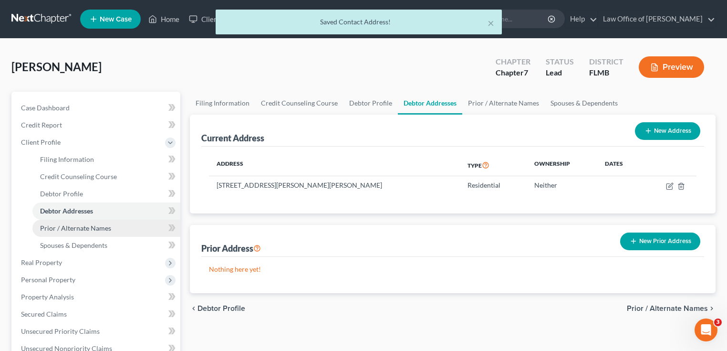
click at [84, 224] on span "Prior / Alternate Names" at bounding box center [75, 228] width 71 height 8
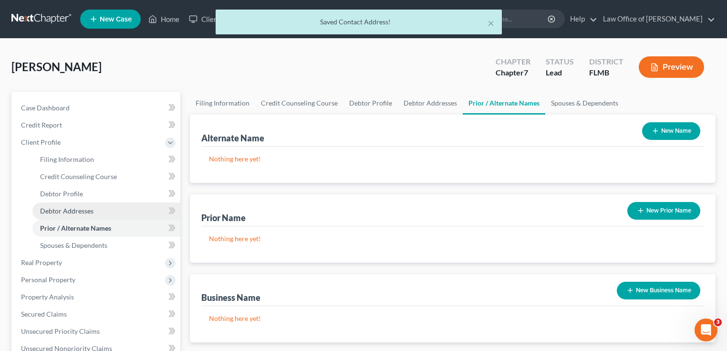
click at [74, 209] on span "Debtor Addresses" at bounding box center [66, 211] width 53 height 8
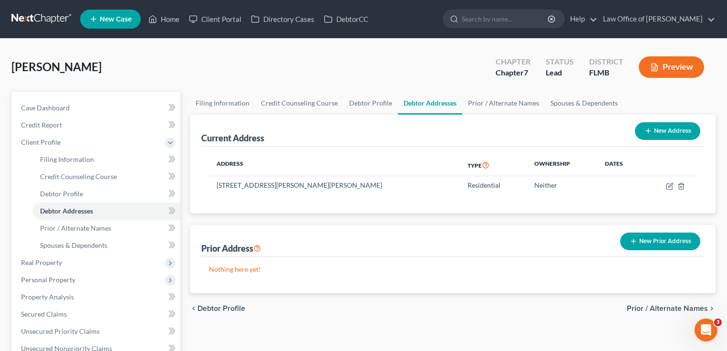
click at [676, 235] on button "New Prior Address" at bounding box center [660, 241] width 80 height 18
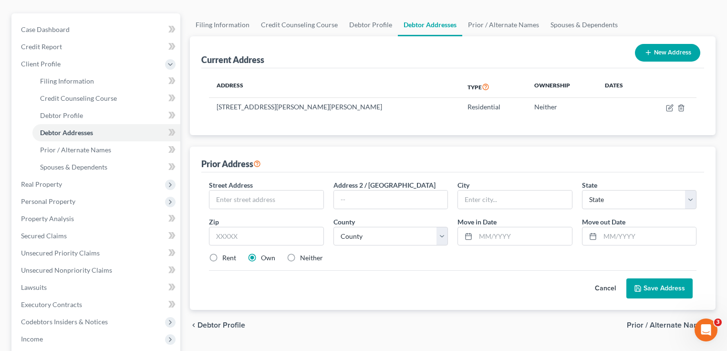
scroll to position [76, 0]
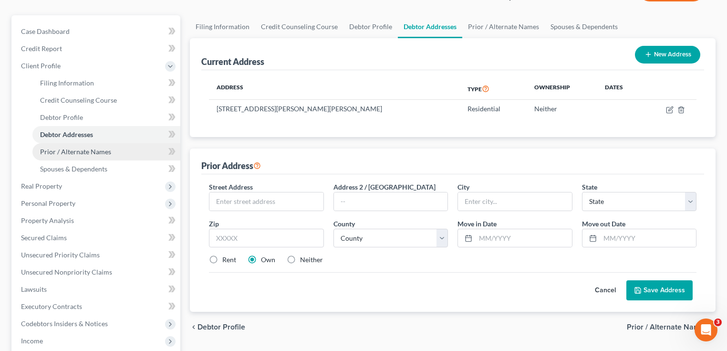
click at [73, 150] on span "Prior / Alternate Names" at bounding box center [75, 151] width 71 height 8
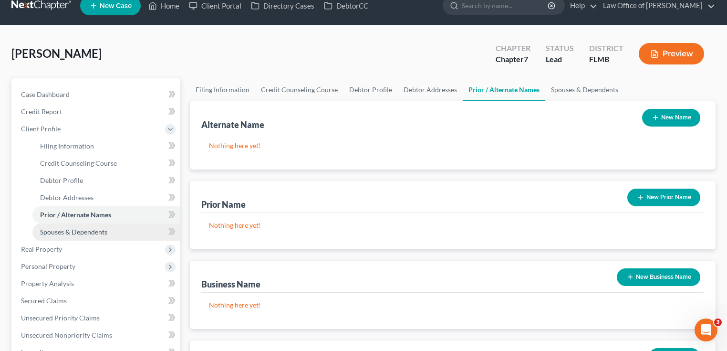
scroll to position [38, 0]
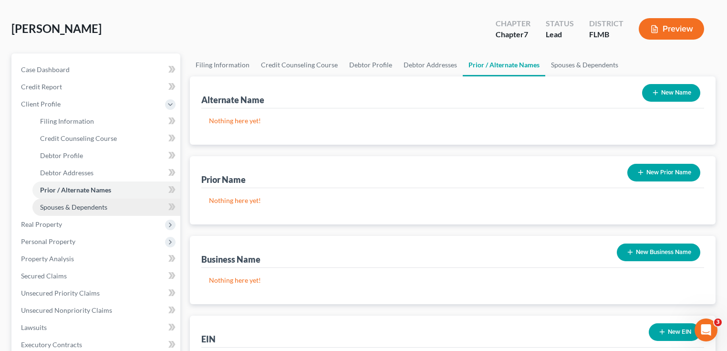
click at [84, 204] on span "Spouses & Dependents" at bounding box center [73, 207] width 67 height 8
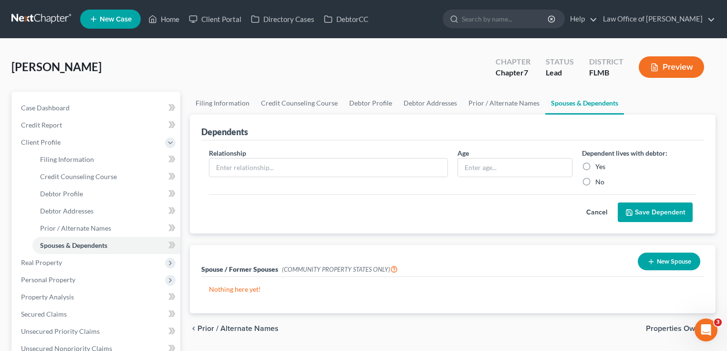
click at [644, 210] on button "Save Dependent" at bounding box center [655, 212] width 75 height 20
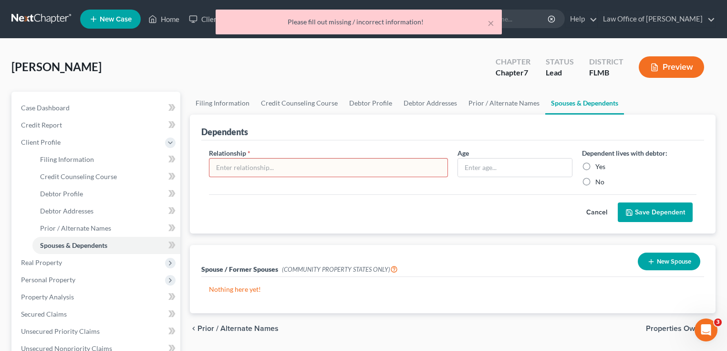
click at [284, 162] on input "text" at bounding box center [329, 167] width 238 height 18
type input "Child"
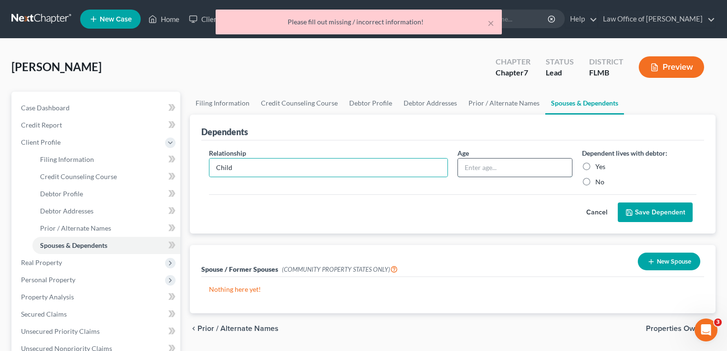
click at [508, 163] on input "text" at bounding box center [515, 167] width 114 height 18
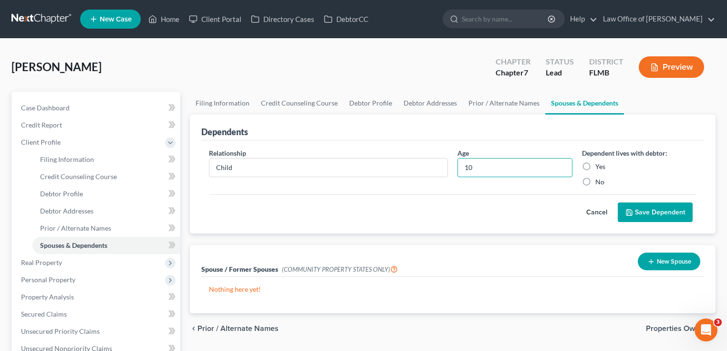
type input "10"
click at [596, 165] on label "Yes" at bounding box center [601, 167] width 10 height 10
click at [599, 165] on input "Yes" at bounding box center [602, 165] width 6 height 6
radio input "true"
drag, startPoint x: 640, startPoint y: 191, endPoint x: 644, endPoint y: 199, distance: 8.1
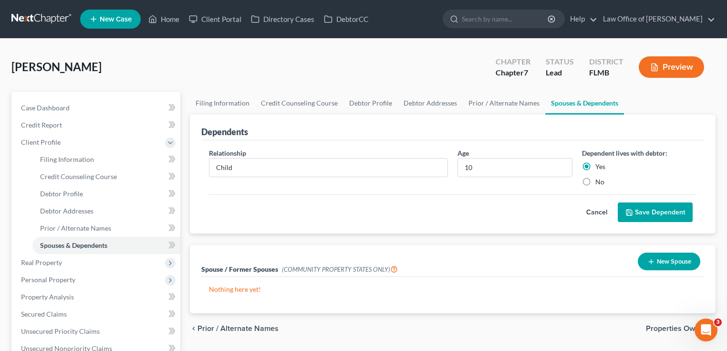
click at [643, 197] on form "Relationship * Child Age 10 Dependent lives with debtor: Yes No Cancel Save Dep…" at bounding box center [453, 185] width 488 height 74
click at [651, 209] on button "Save Dependent" at bounding box center [655, 212] width 75 height 20
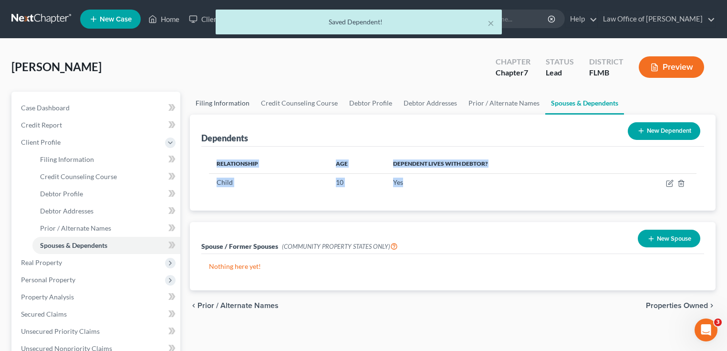
click at [225, 105] on link "Filing Information" at bounding box center [222, 103] width 65 height 23
select select "1"
select select "0"
select select "15"
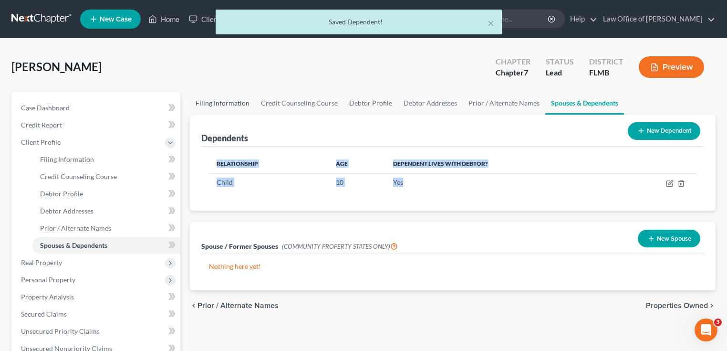
select select "0"
select select "9"
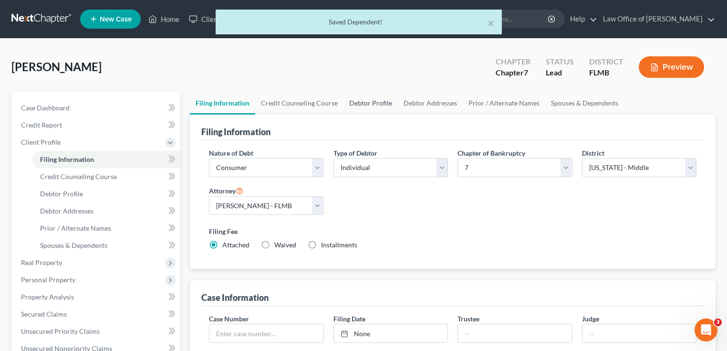
click at [372, 109] on link "Debtor Profile" at bounding box center [371, 103] width 54 height 23
select select "0"
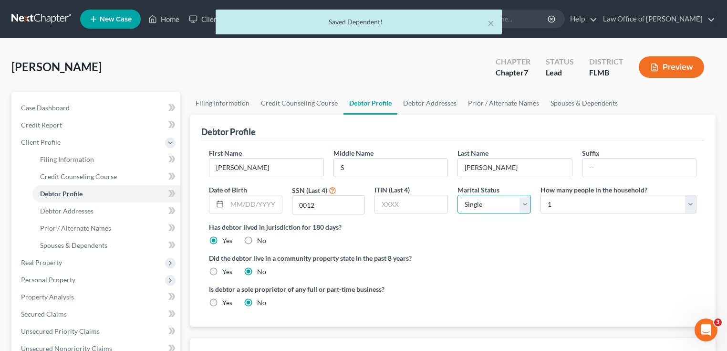
drag, startPoint x: 528, startPoint y: 204, endPoint x: 523, endPoint y: 208, distance: 6.2
click at [528, 204] on select "Select Single Married Separated Divorced Widowed" at bounding box center [494, 204] width 73 height 19
select select "1"
click at [458, 195] on select "Select Single Married Separated Divorced Widowed" at bounding box center [494, 204] width 73 height 19
drag, startPoint x: 554, startPoint y: 248, endPoint x: 564, endPoint y: 216, distance: 34.0
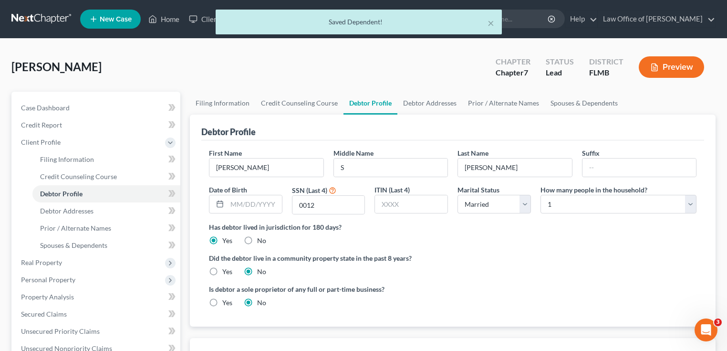
click at [554, 246] on ng-include "First Name Charles Middle Name S Last Name Seagroves Suffix Date of Birth SSN (…" at bounding box center [453, 231] width 488 height 167
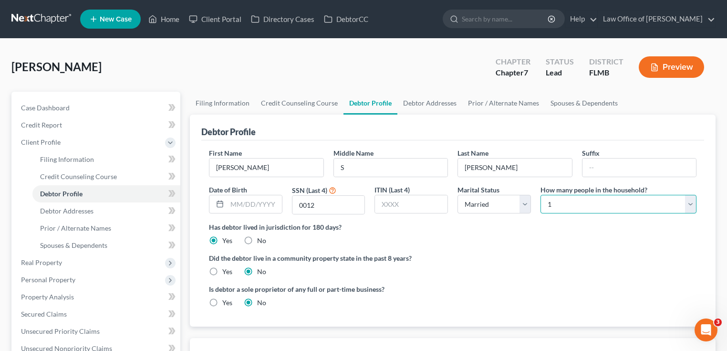
drag, startPoint x: 569, startPoint y: 199, endPoint x: 568, endPoint y: 208, distance: 8.6
click at [569, 199] on select "Select 1 2 3 4 5 6 7 8 9 10 11 12 13 14 15 16 17 18 19 20" at bounding box center [619, 204] width 156 height 19
select select "2"
click at [541, 195] on select "Select 1 2 3 4 5 6 7 8 9 10 11 12 13 14 15 16 17 18 19 20" at bounding box center [619, 204] width 156 height 19
drag, startPoint x: 553, startPoint y: 282, endPoint x: 488, endPoint y: 204, distance: 101.3
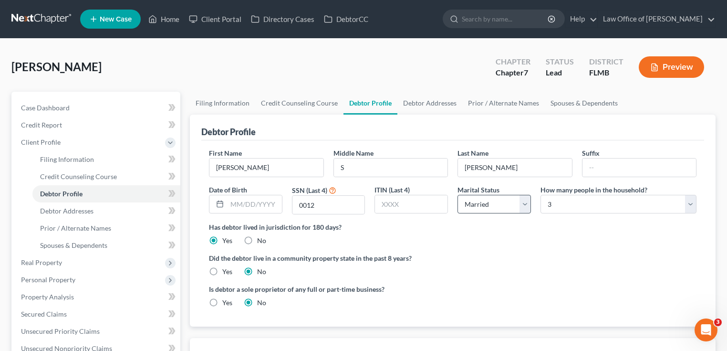
click at [553, 280] on ng-include "First Name Charles Middle Name S Last Name Seagroves Suffix Date of Birth SSN (…" at bounding box center [453, 231] width 488 height 167
click at [449, 97] on link "Debtor Addresses" at bounding box center [430, 103] width 65 height 23
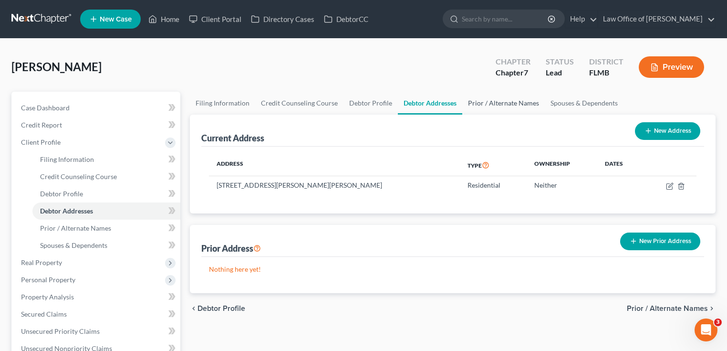
click at [513, 101] on link "Prior / Alternate Names" at bounding box center [503, 103] width 83 height 23
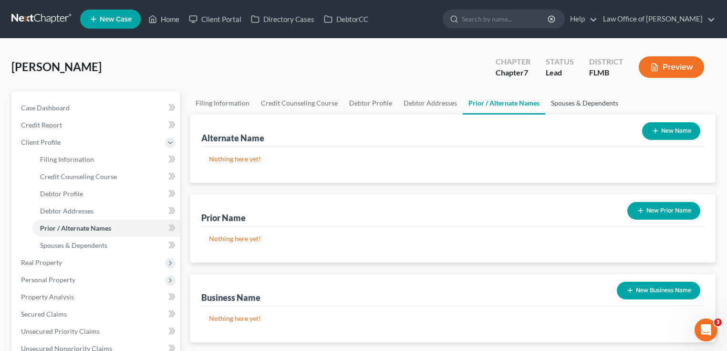
click at [604, 109] on link "Spouses & Dependents" at bounding box center [584, 103] width 79 height 23
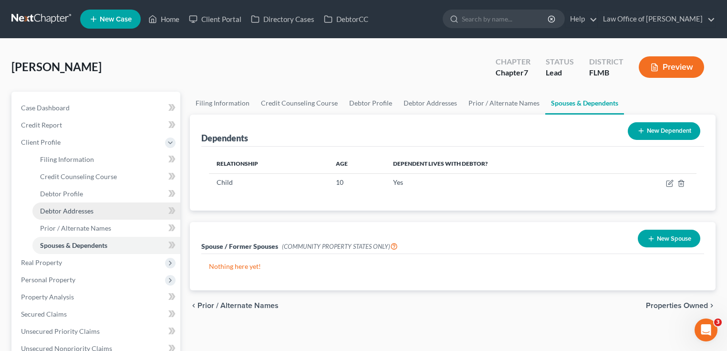
scroll to position [153, 0]
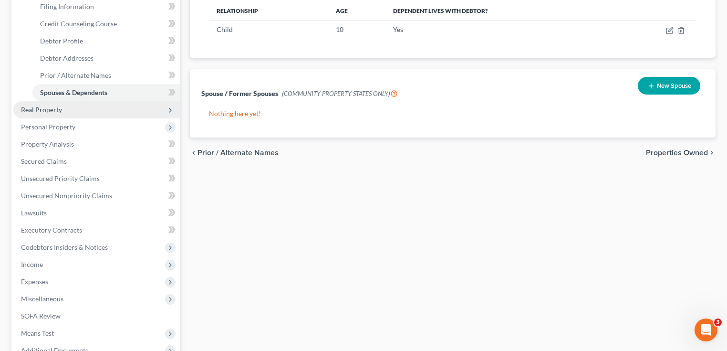
click at [53, 106] on span "Real Property" at bounding box center [41, 109] width 41 height 8
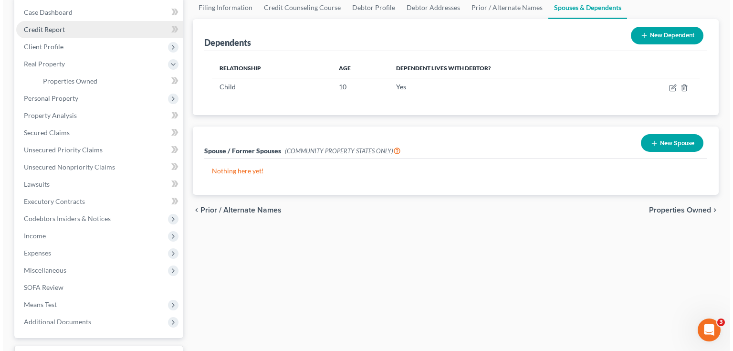
scroll to position [0, 0]
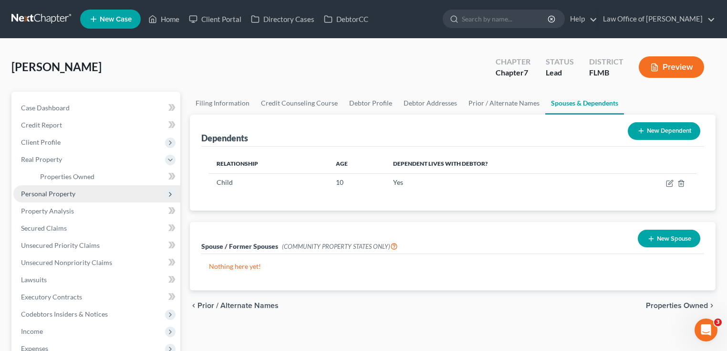
click at [50, 191] on span "Personal Property" at bounding box center [48, 193] width 54 height 8
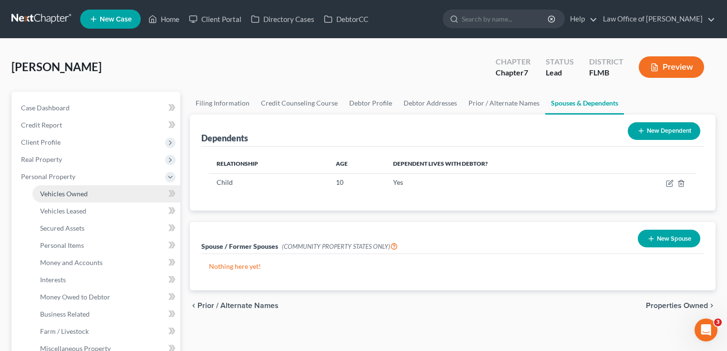
click at [64, 196] on span "Vehicles Owned" at bounding box center [64, 193] width 48 height 8
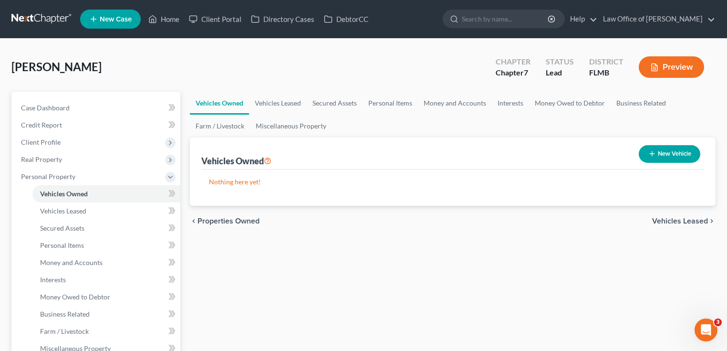
click at [670, 157] on button "New Vehicle" at bounding box center [670, 154] width 62 height 18
select select "0"
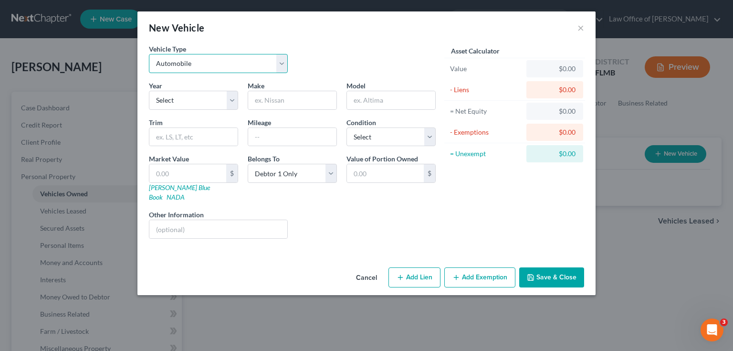
click at [246, 62] on select "Select Automobile Truck Trailer Watercraft Aircraft Motor Home Atv Other Vehicle" at bounding box center [218, 63] width 139 height 19
click at [149, 54] on select "Select Automobile Truck Trailer Watercraft Aircraft Motor Home Atv Other Vehicle" at bounding box center [218, 63] width 139 height 19
click at [220, 96] on select "Select 2026 2025 2024 2023 2022 2021 2020 2019 2018 2017 2016 2015 2014 2013 20…" at bounding box center [193, 100] width 89 height 19
select select "10"
click at [149, 91] on select "Select 2026 2025 2024 2023 2022 2021 2020 2019 2018 2017 2016 2015 2014 2013 20…" at bounding box center [193, 100] width 89 height 19
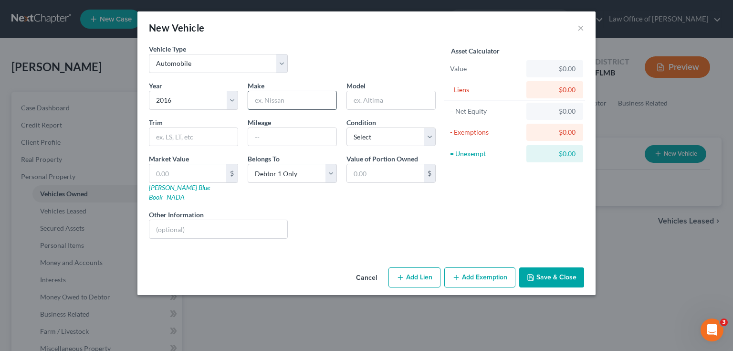
click at [308, 92] on input "text" at bounding box center [292, 100] width 88 height 18
type input "Honda"
type input "Civic"
click at [309, 134] on input "text" at bounding box center [292, 137] width 88 height 18
type input "221000"
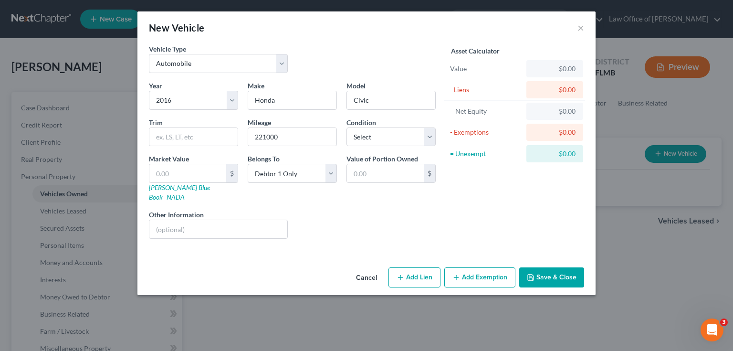
click at [350, 212] on div "Liens Select" at bounding box center [367, 224] width 148 height 29
click at [164, 185] on link "Kelly Blue Book" at bounding box center [179, 192] width 61 height 18
click at [182, 173] on input "text" at bounding box center [187, 173] width 77 height 18
type input ".3"
type input "0.30"
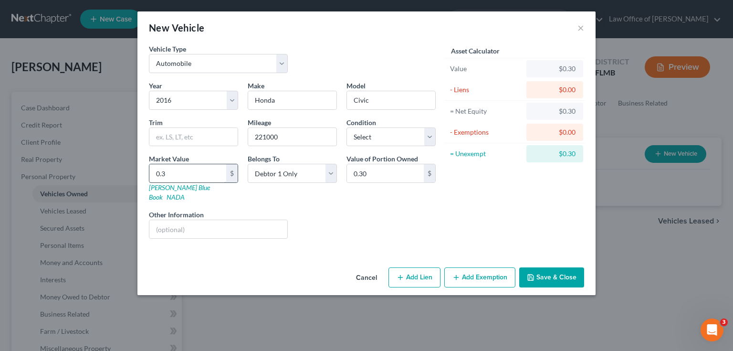
type input "0."
type input "0.00"
type input "0"
type input "3"
type input "3.00"
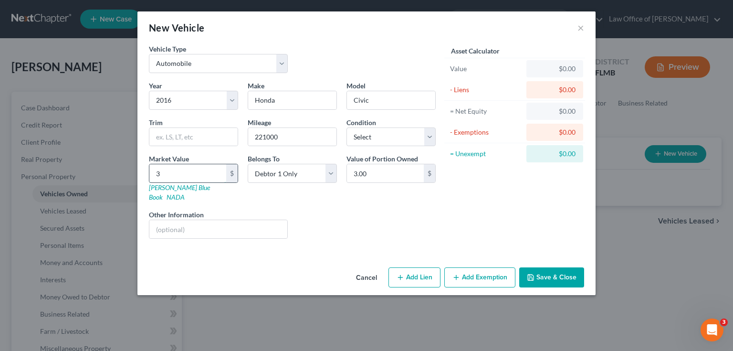
type input "37"
type input "37.00"
type input "370"
type input "370.00"
type input "3700"
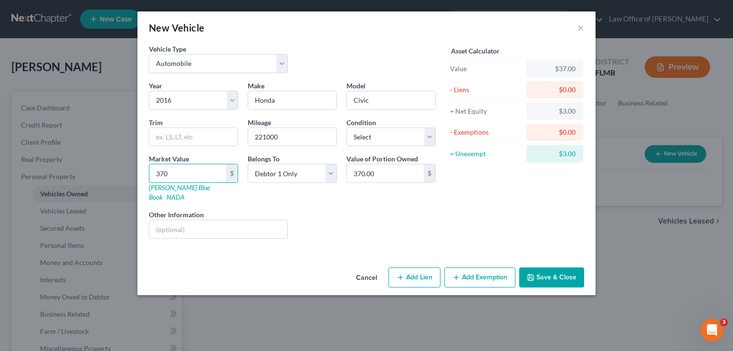
type input "3,700.00"
type input "3,700"
click at [327, 227] on div "Liens Select" at bounding box center [367, 224] width 148 height 29
click at [496, 267] on button "Add Exemption" at bounding box center [479, 277] width 71 height 20
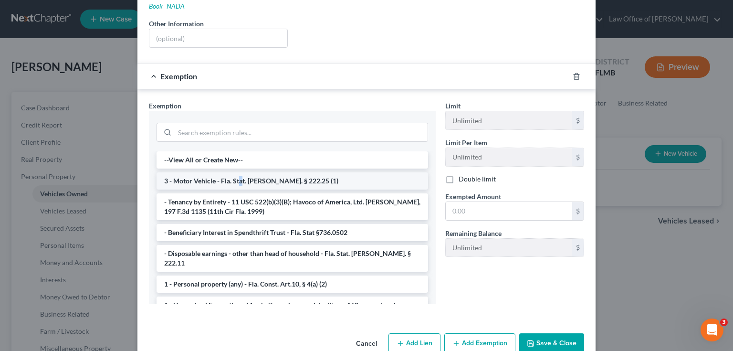
click at [237, 173] on li "3 - Motor Vehicle - Fla. Stat. Ann. § 222.25 (1)" at bounding box center [293, 180] width 272 height 17
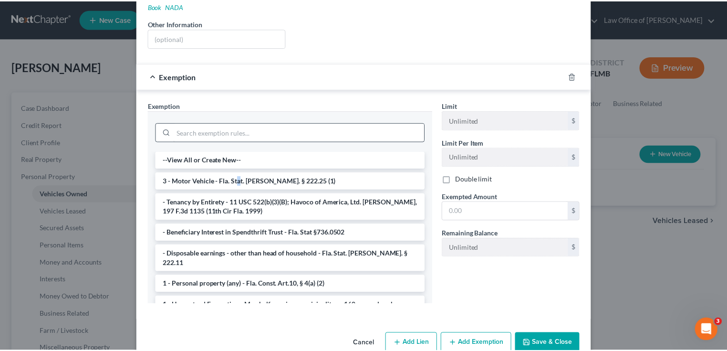
scroll to position [155, 0]
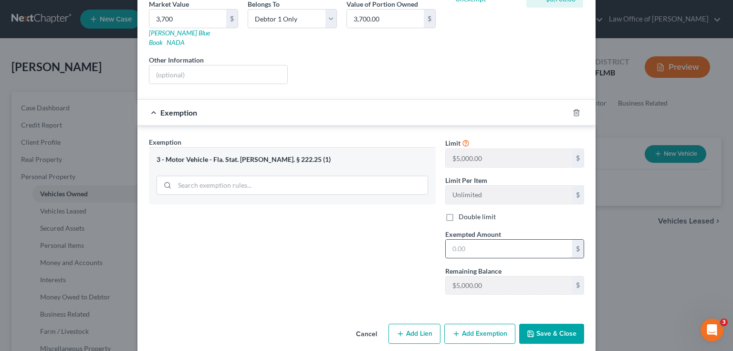
click at [501, 246] on input "text" at bounding box center [509, 249] width 126 height 18
type input "3,700"
click at [411, 256] on div "Exemption Set must be selected for CA. Exemption * 3 - Motor Vehicle - Fla. Sta…" at bounding box center [292, 219] width 296 height 165
click at [545, 324] on button "Save & Close" at bounding box center [551, 334] width 65 height 20
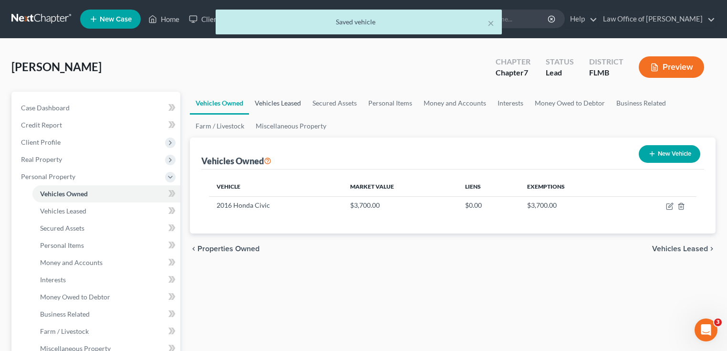
click at [290, 106] on link "Vehicles Leased" at bounding box center [278, 103] width 58 height 23
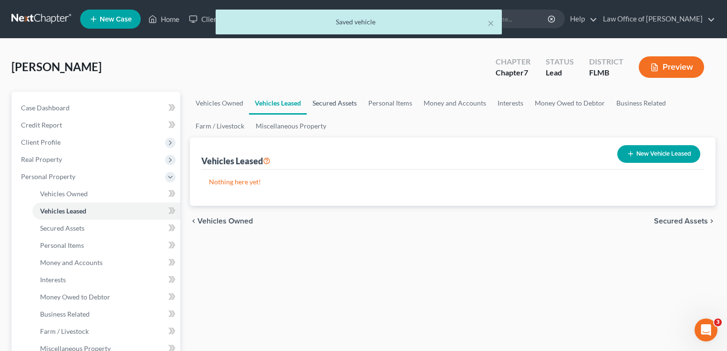
click at [329, 103] on link "Secured Assets" at bounding box center [335, 103] width 56 height 23
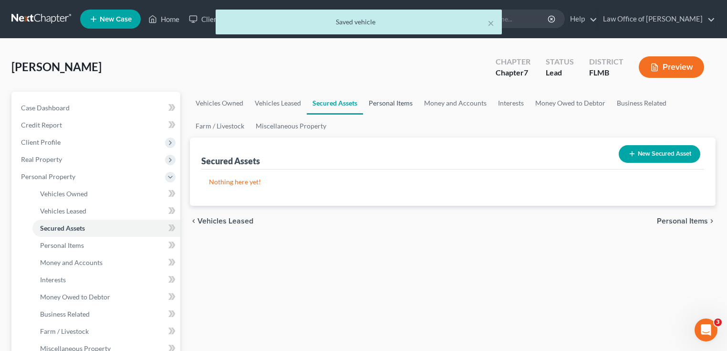
click at [381, 103] on link "Personal Items" at bounding box center [390, 103] width 55 height 23
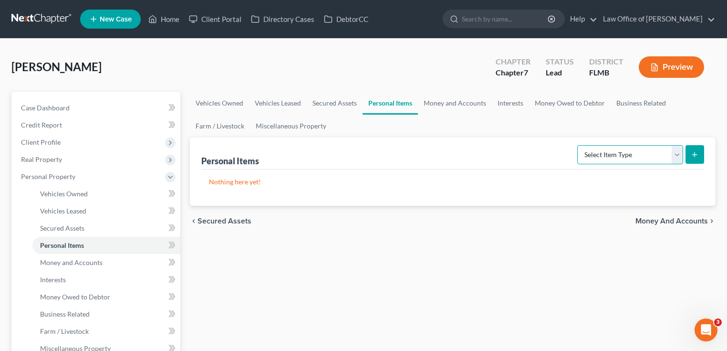
click at [672, 151] on select "Select Item Type Clothing Collectibles Of Value Electronics Firearms Household …" at bounding box center [630, 154] width 106 height 19
click at [456, 101] on link "Money and Accounts" at bounding box center [455, 103] width 74 height 23
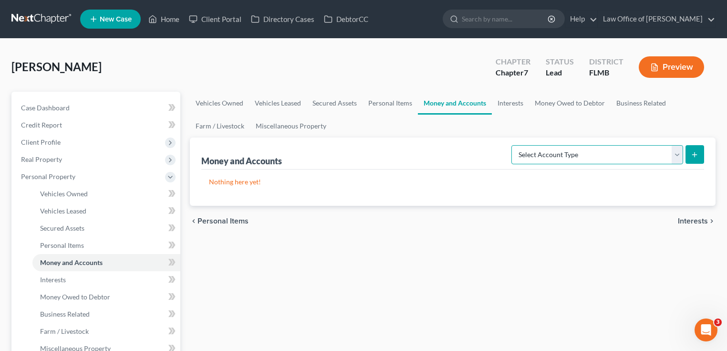
click at [639, 150] on select "Select Account Type Brokerage Cash on Hand Certificates of Deposit Checking Acc…" at bounding box center [598, 154] width 172 height 19
select select "checking"
click at [514, 145] on select "Select Account Type Brokerage Cash on Hand Certificates of Deposit Checking Acc…" at bounding box center [598, 154] width 172 height 19
click at [692, 149] on button "submit" at bounding box center [695, 154] width 19 height 19
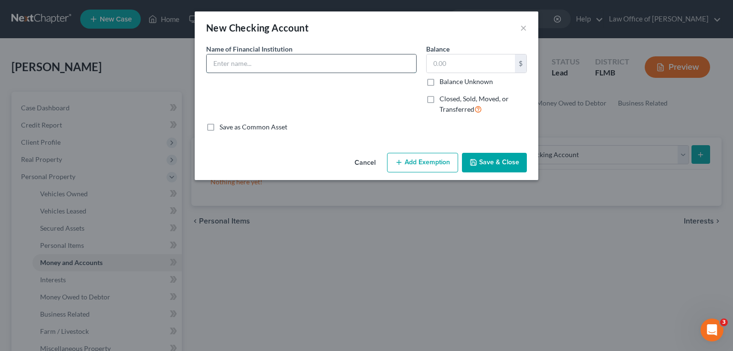
click at [260, 64] on input "text" at bounding box center [312, 63] width 210 height 18
type input "Vystar"
click at [502, 168] on button "Save & Close" at bounding box center [494, 163] width 65 height 20
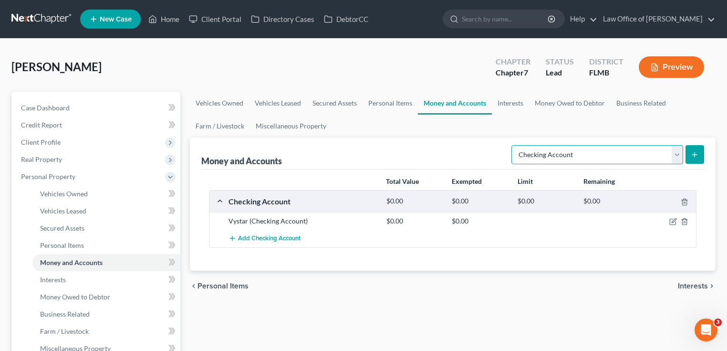
click at [591, 153] on select "Select Account Type Brokerage Cash on Hand Certificates of Deposit Checking Acc…" at bounding box center [598, 154] width 172 height 19
select select "savings"
click at [514, 145] on select "Select Account Type Brokerage Cash on Hand Certificates of Deposit Checking Acc…" at bounding box center [598, 154] width 172 height 19
click at [688, 158] on button "submit" at bounding box center [695, 154] width 19 height 19
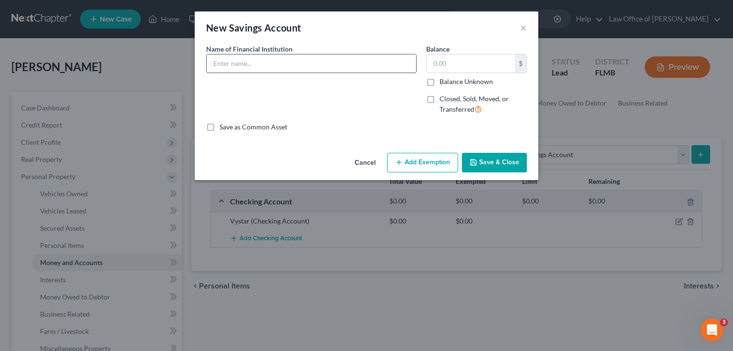
click at [294, 69] on input "text" at bounding box center [312, 63] width 210 height 18
type input "Vystar"
click at [492, 164] on button "Save & Close" at bounding box center [494, 163] width 65 height 20
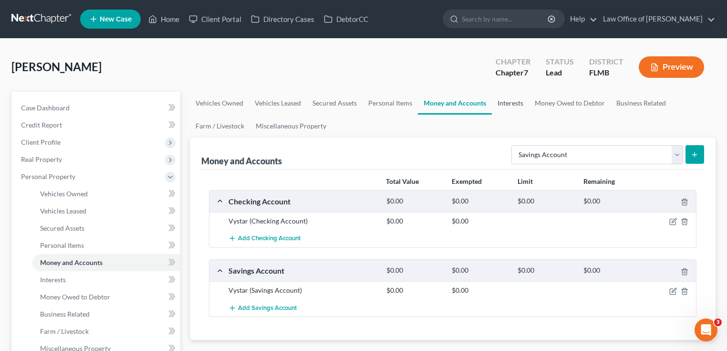
click at [517, 109] on link "Interests" at bounding box center [510, 103] width 37 height 23
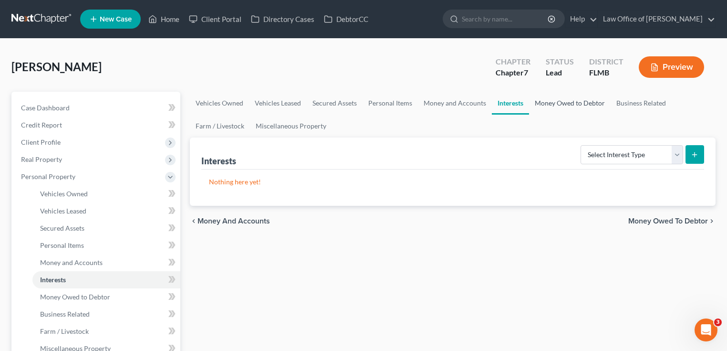
click at [577, 104] on link "Money Owed to Debtor" at bounding box center [570, 103] width 82 height 23
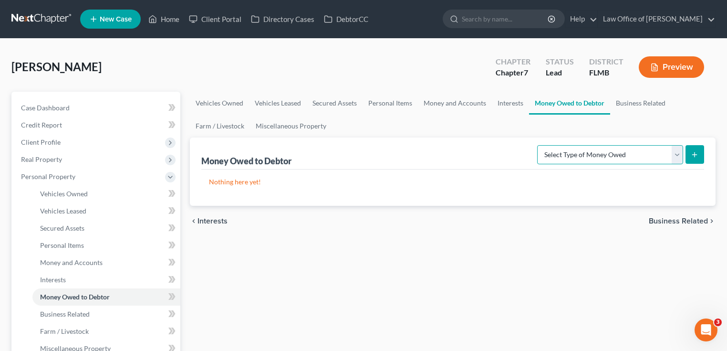
click at [601, 162] on select "Select Type of Money Owed Accounts Receivable Alimony Child Support Claims Agai…" at bounding box center [610, 154] width 146 height 19
click at [601, 161] on select "Select Type of Money Owed Accounts Receivable Alimony Child Support Claims Agai…" at bounding box center [610, 154] width 146 height 19
click at [338, 103] on link "Secured Assets" at bounding box center [335, 103] width 56 height 23
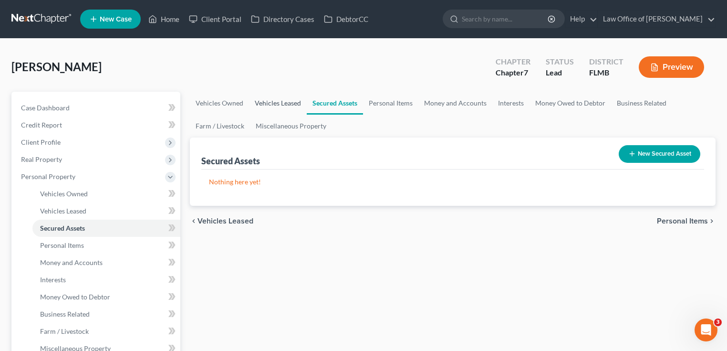
click at [288, 102] on link "Vehicles Leased" at bounding box center [278, 103] width 58 height 23
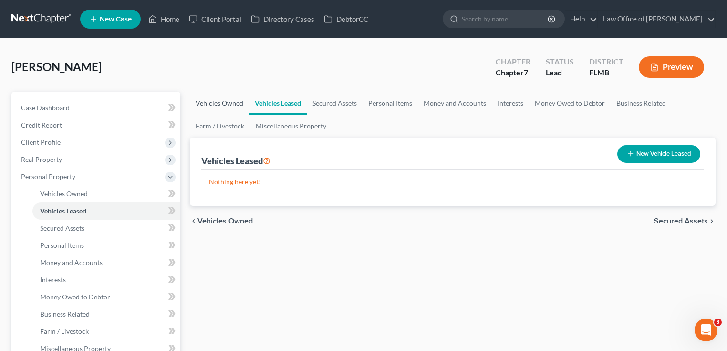
click at [233, 106] on link "Vehicles Owned" at bounding box center [219, 103] width 59 height 23
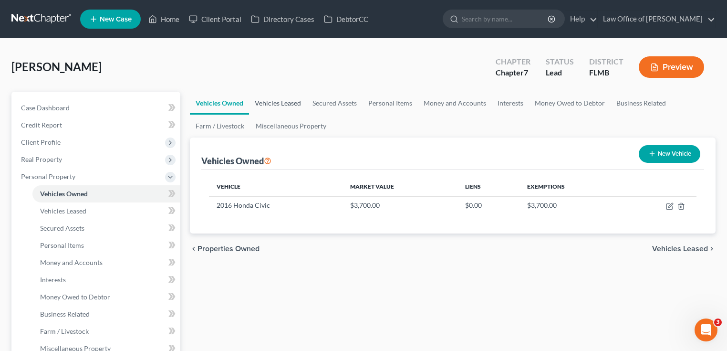
click at [278, 103] on link "Vehicles Leased" at bounding box center [278, 103] width 58 height 23
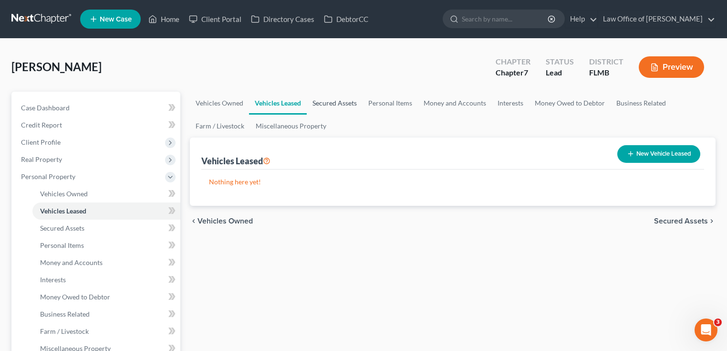
click at [326, 101] on link "Secured Assets" at bounding box center [335, 103] width 56 height 23
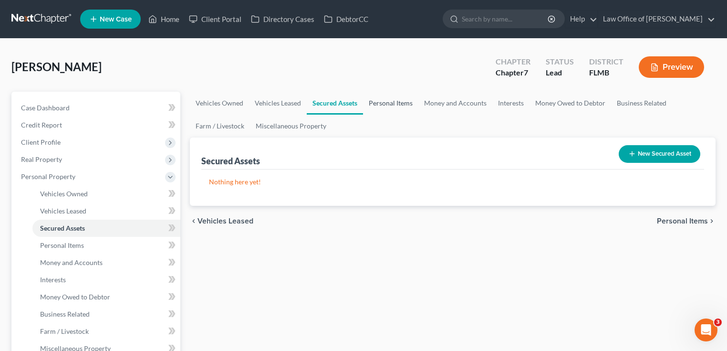
click at [390, 104] on link "Personal Items" at bounding box center [390, 103] width 55 height 23
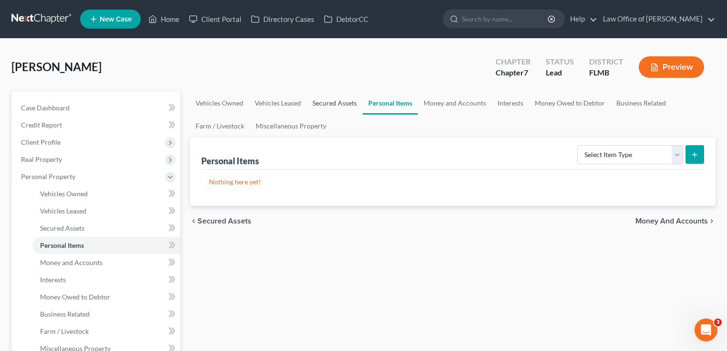
click at [329, 107] on link "Secured Assets" at bounding box center [335, 103] width 56 height 23
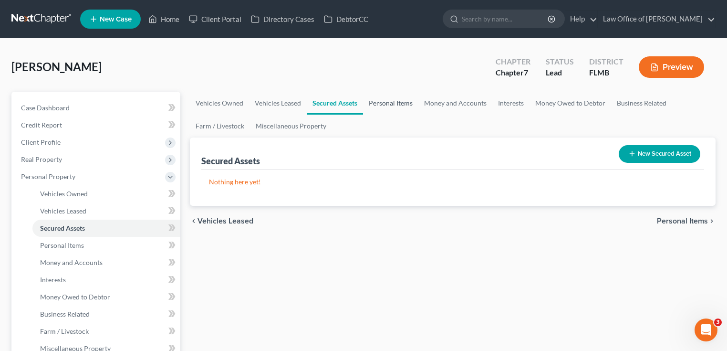
click at [395, 103] on link "Personal Items" at bounding box center [390, 103] width 55 height 23
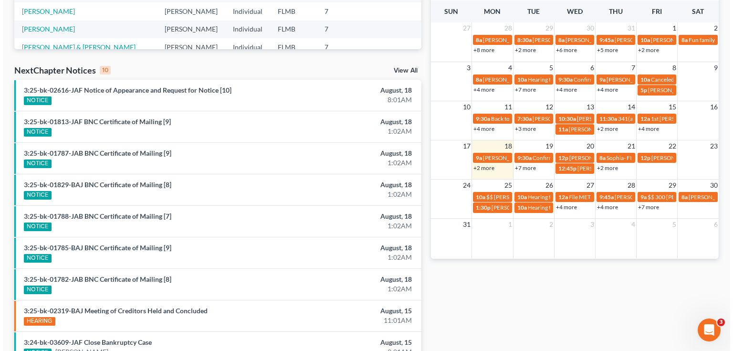
scroll to position [267, 0]
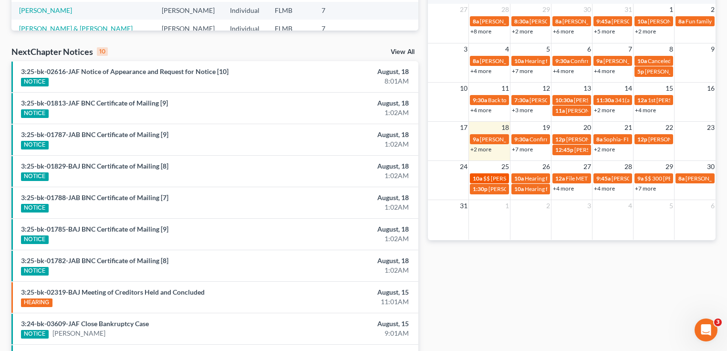
click at [493, 179] on span "$$ [PERSON_NAME] $400" at bounding box center [516, 178] width 67 height 7
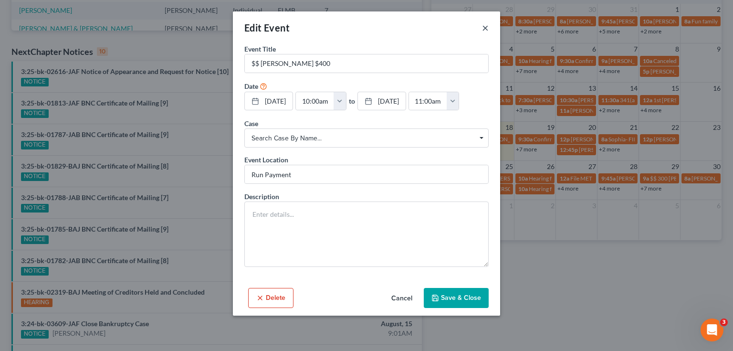
click at [483, 28] on button "×" at bounding box center [485, 27] width 7 height 11
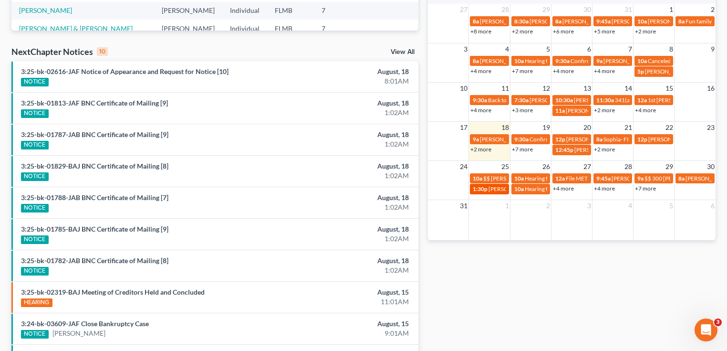
click at [485, 190] on span "1:30p" at bounding box center [480, 188] width 15 height 7
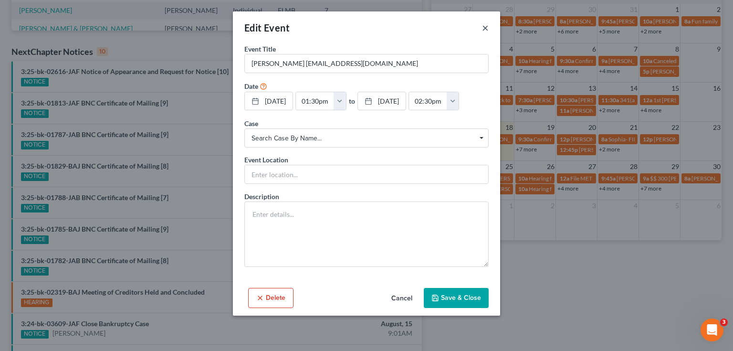
click at [487, 26] on button "×" at bounding box center [485, 27] width 7 height 11
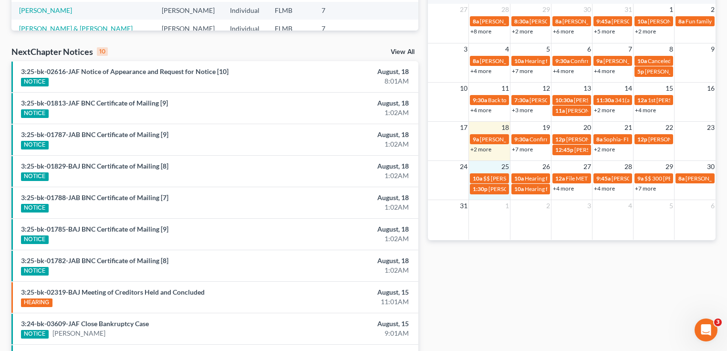
click at [486, 168] on td "25" at bounding box center [489, 166] width 41 height 12
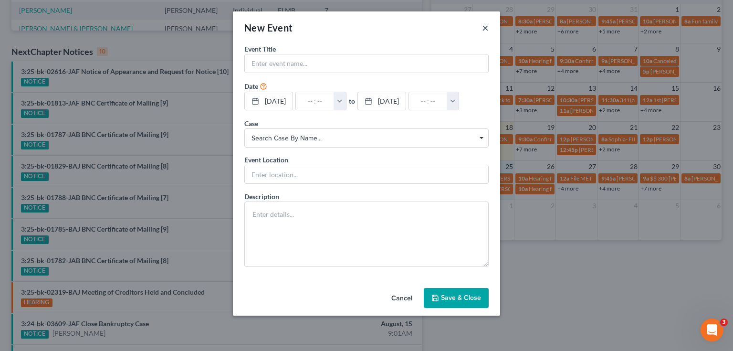
click at [485, 29] on button "×" at bounding box center [485, 27] width 7 height 11
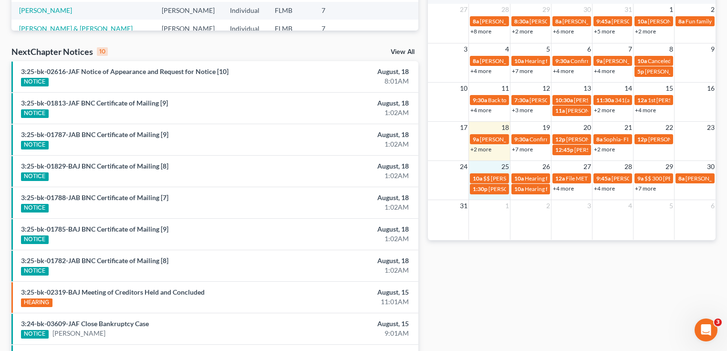
click at [494, 168] on td "25" at bounding box center [489, 166] width 41 height 12
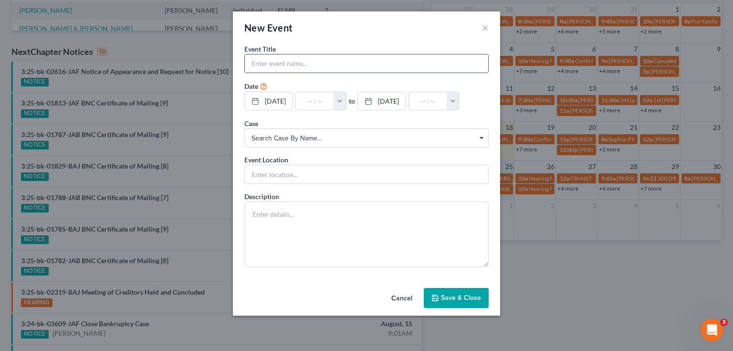
click at [321, 66] on input "text" at bounding box center [366, 63] width 243 height 18
click at [346, 98] on button "button" at bounding box center [340, 101] width 12 height 18
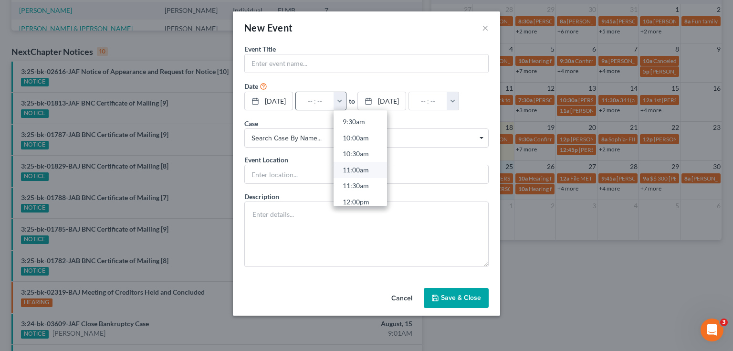
scroll to position [305, 0]
drag, startPoint x: 359, startPoint y: 139, endPoint x: 358, endPoint y: 134, distance: 5.3
click at [359, 139] on link "10:00am" at bounding box center [360, 137] width 53 height 16
type input "10:00am"
type input "11:00am"
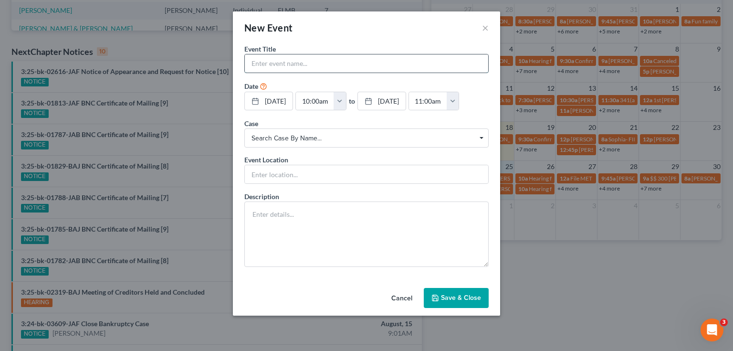
click at [334, 60] on input "text" at bounding box center [366, 63] width 243 height 18
type input "[PERSON_NAME] signing Appointment"
click at [462, 288] on button "Save & Close" at bounding box center [456, 298] width 65 height 20
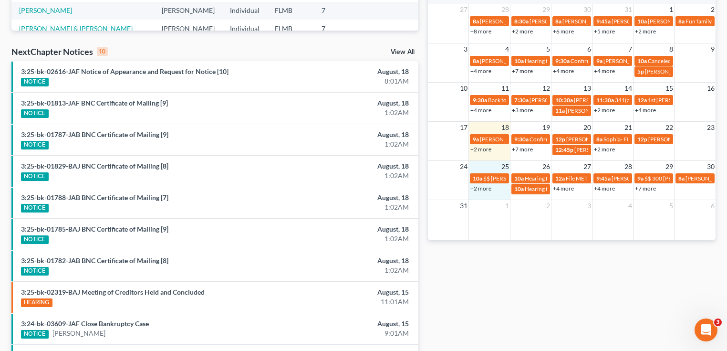
click at [488, 189] on link "+2 more" at bounding box center [481, 188] width 21 height 7
click at [490, 146] on link "+2 more" at bounding box center [481, 149] width 21 height 7
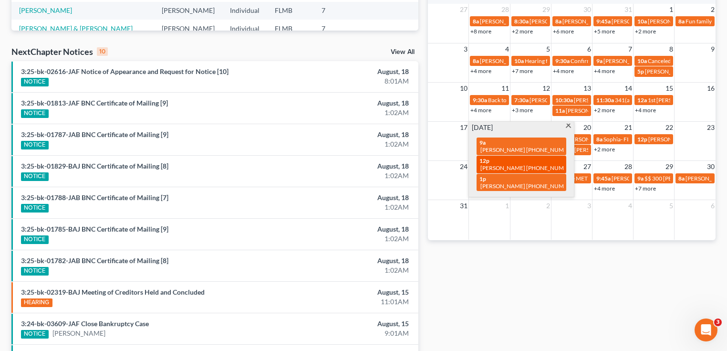
click at [515, 164] on span "[PERSON_NAME] [PHONE_NUMBER]" at bounding box center [529, 167] width 96 height 7
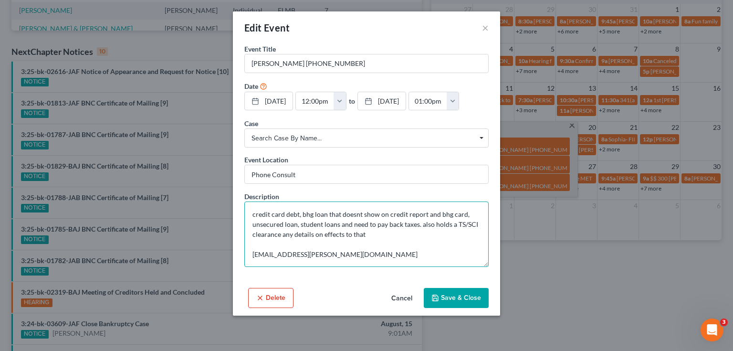
click at [335, 221] on textarea "credit card debt, bhg loan that doesnt show on credit report and bhg card, unse…" at bounding box center [366, 233] width 244 height 65
click at [346, 220] on textarea "credit card debt, bhg loan that doesnt show on credit report and bhg card, unse…" at bounding box center [366, 233] width 244 height 65
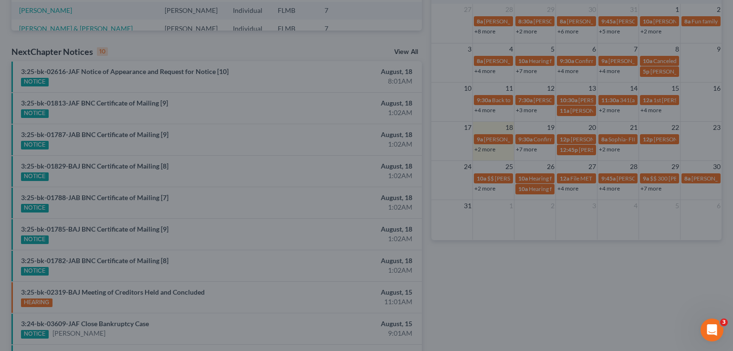
click at [516, 274] on div "Edit Event × Event Title * [PERSON_NAME] [PHONE_NUMBER] Date [DATE] close Date …" at bounding box center [366, 175] width 733 height 351
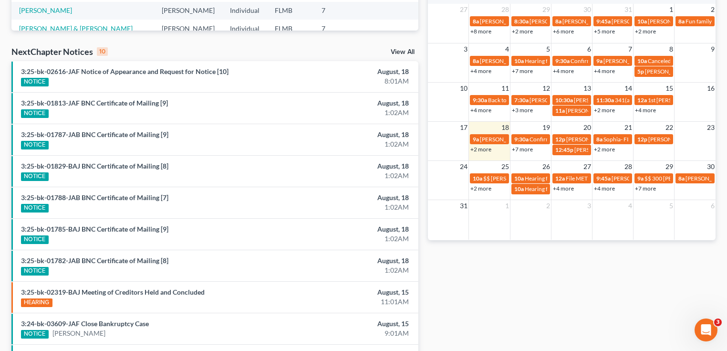
click at [483, 147] on link "+2 more" at bounding box center [481, 149] width 21 height 7
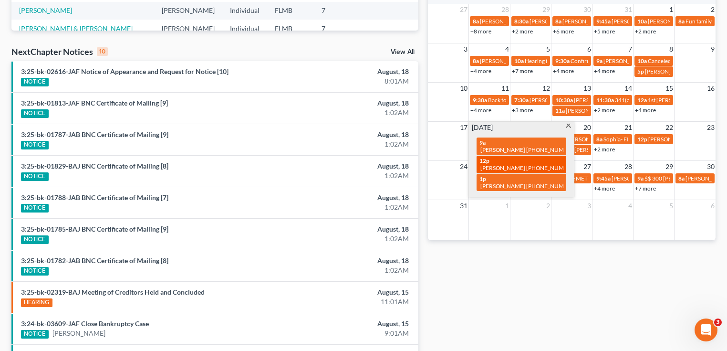
click at [513, 164] on span "[PERSON_NAME] [PHONE_NUMBER]" at bounding box center [529, 167] width 96 height 7
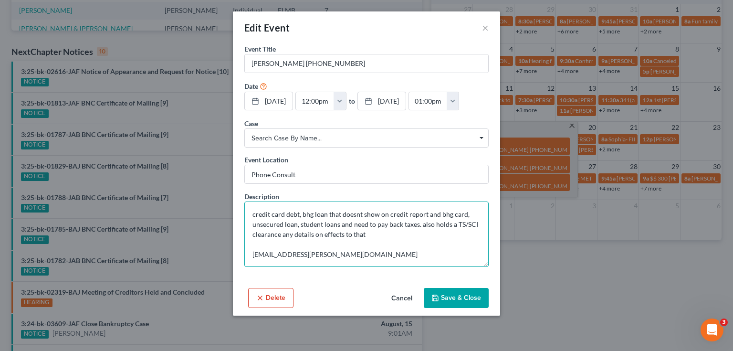
click at [390, 221] on textarea "credit card debt, bhg loan that doesnt show on credit report and bhg card, unse…" at bounding box center [366, 233] width 244 height 65
click at [395, 232] on textarea "credit card debt, bhg loan that doesnt show on credit report and bhg card, unse…" at bounding box center [366, 233] width 244 height 65
click at [393, 234] on textarea "credit card debt, bhg loan that doesnt show on credit report and bhg card, unse…" at bounding box center [366, 233] width 244 height 65
click at [397, 241] on textarea "credit card debt, bhg loan that doesnt show on credit report and bhg card, unse…" at bounding box center [366, 233] width 244 height 65
click at [395, 236] on textarea "credit card debt, bhg loan that doesnt show on credit report and bhg card, unse…" at bounding box center [366, 233] width 244 height 65
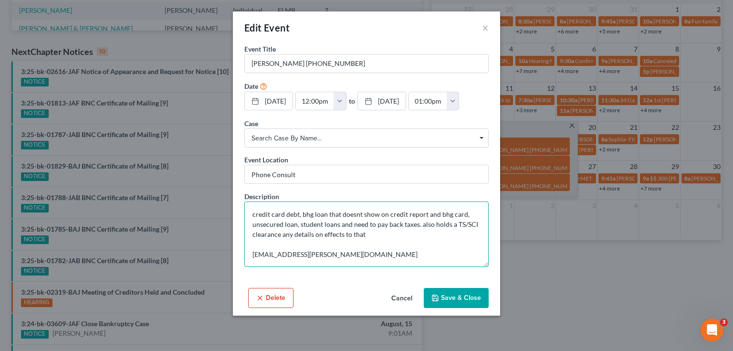
click at [398, 262] on textarea "credit card debt, bhg loan that doesnt show on credit report and bhg card, unse…" at bounding box center [366, 233] width 244 height 65
drag, startPoint x: 384, startPoint y: 252, endPoint x: 252, endPoint y: 253, distance: 132.2
click at [252, 253] on textarea "credit card debt, bhg loan that doesnt show on credit report and bhg card, unse…" at bounding box center [366, 233] width 244 height 65
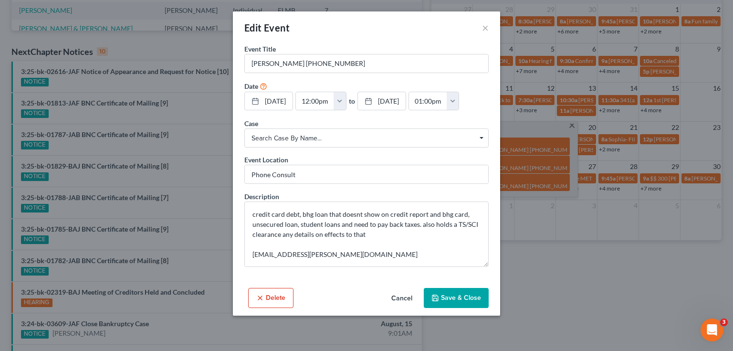
click at [412, 27] on div "Edit Event ×" at bounding box center [366, 27] width 267 height 32
click at [486, 28] on button "×" at bounding box center [485, 27] width 7 height 11
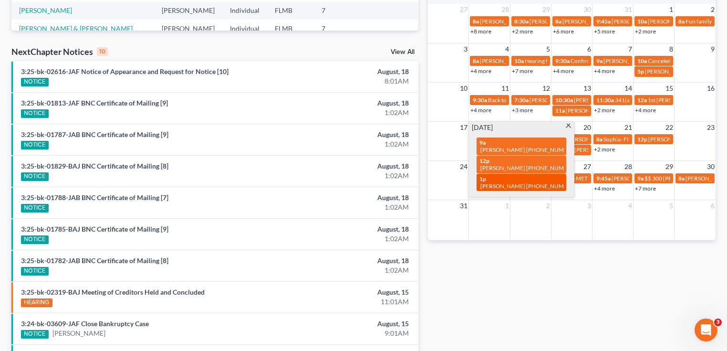
click at [521, 175] on div "1p [PERSON_NAME] [PHONE_NUMBER]" at bounding box center [522, 182] width 84 height 15
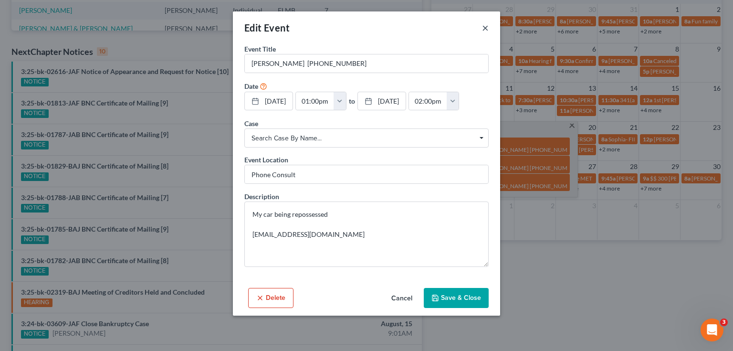
click at [483, 29] on button "×" at bounding box center [485, 27] width 7 height 11
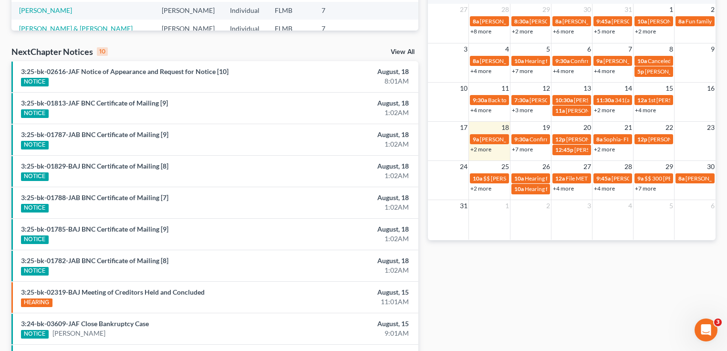
click at [546, 285] on div "Monthly Progress Bankruptcy Bankruptcy [DATE] [DATE] [DATE] [DATE] [DATE] [DATE…" at bounding box center [571, 92] width 297 height 618
click at [525, 149] on link "+7 more" at bounding box center [522, 149] width 21 height 7
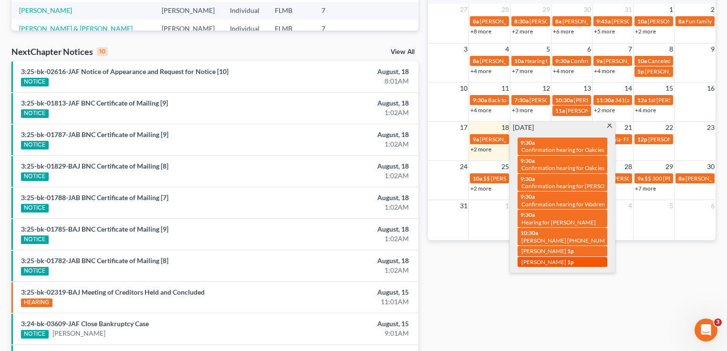
click at [551, 260] on span "[PERSON_NAME]" at bounding box center [544, 261] width 45 height 7
